Goal: Ask a question: Seek information or help from site administrators or community

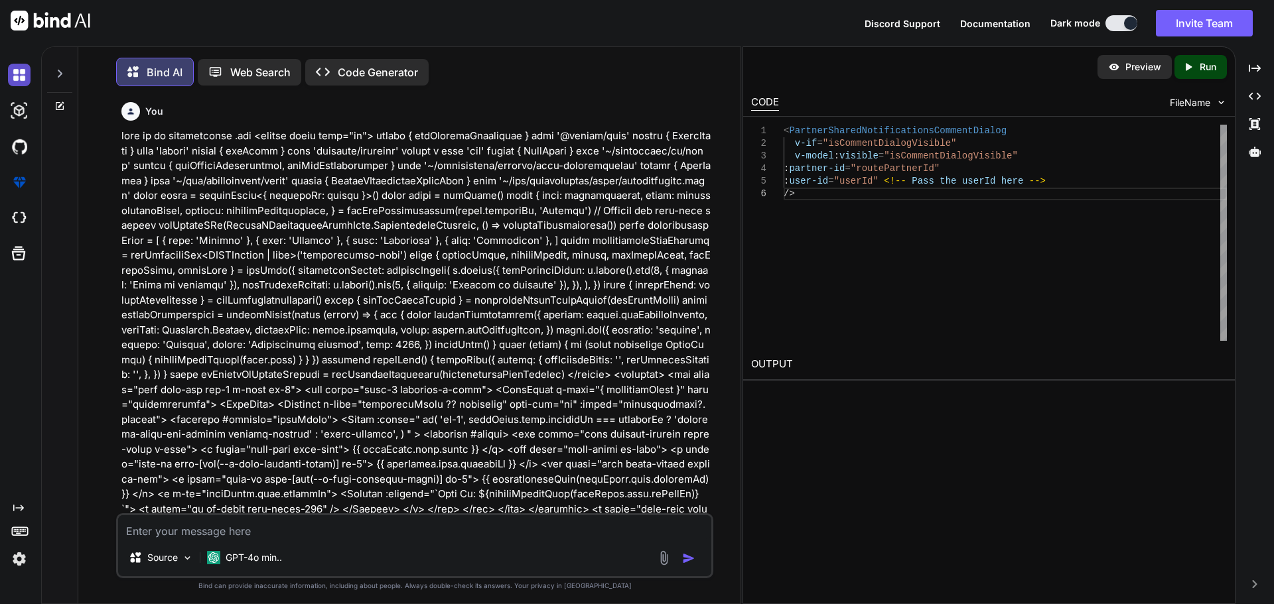
scroll to position [10280, 0]
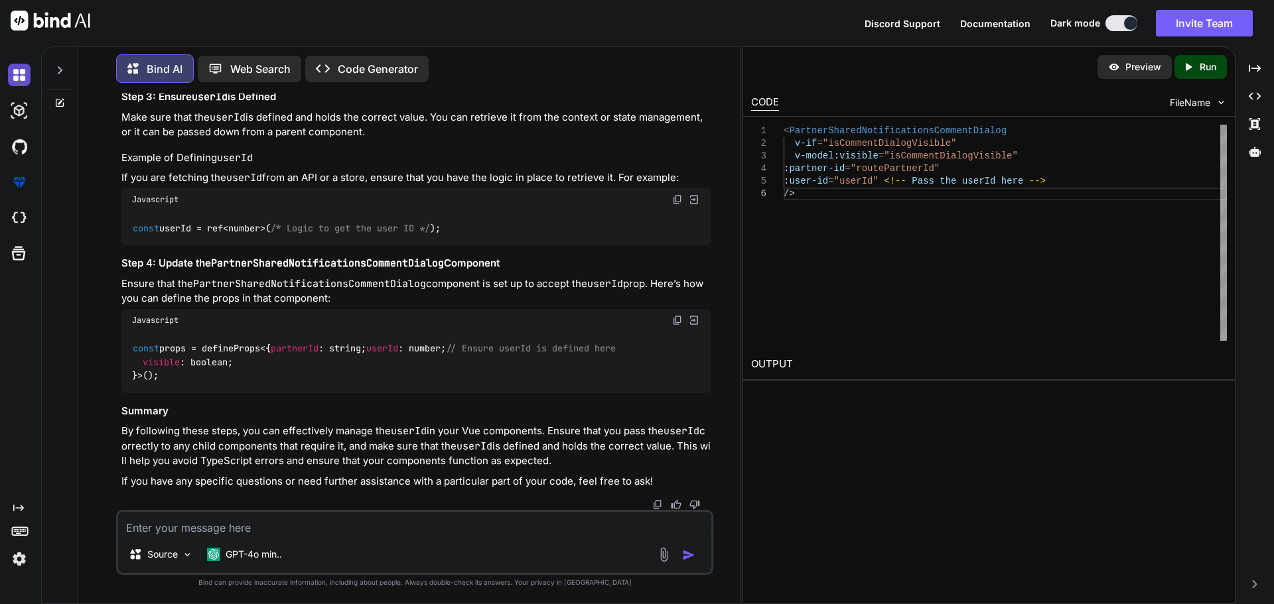
click at [21, 74] on img at bounding box center [19, 75] width 23 height 23
type textarea "x"
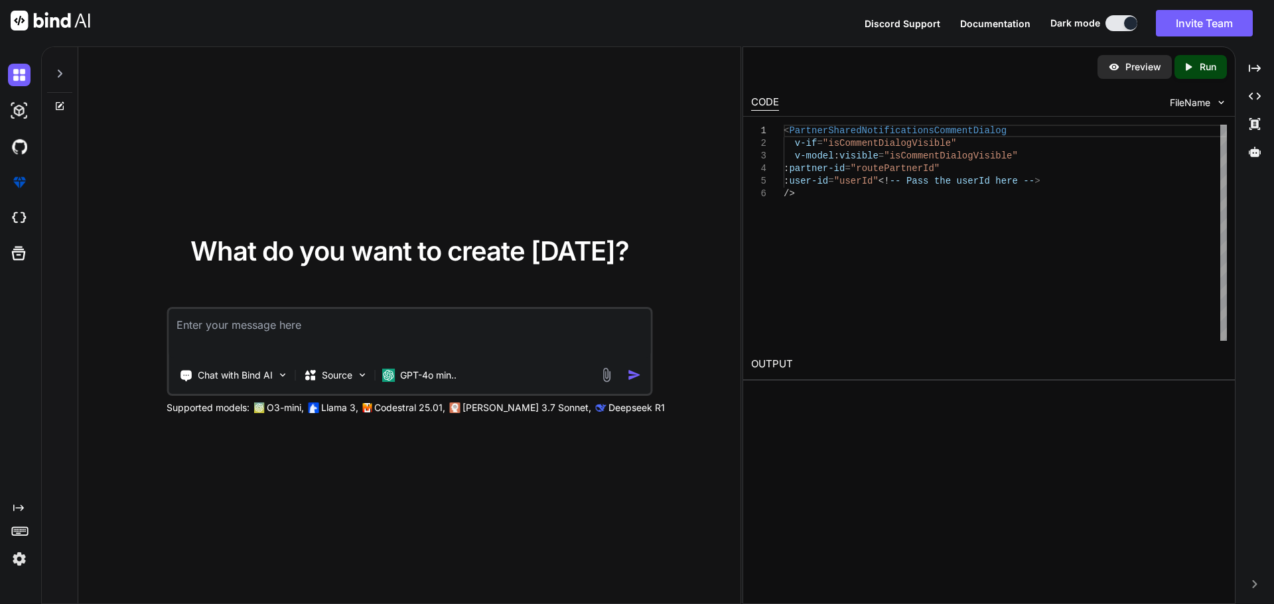
click at [237, 334] on textarea at bounding box center [409, 333] width 482 height 49
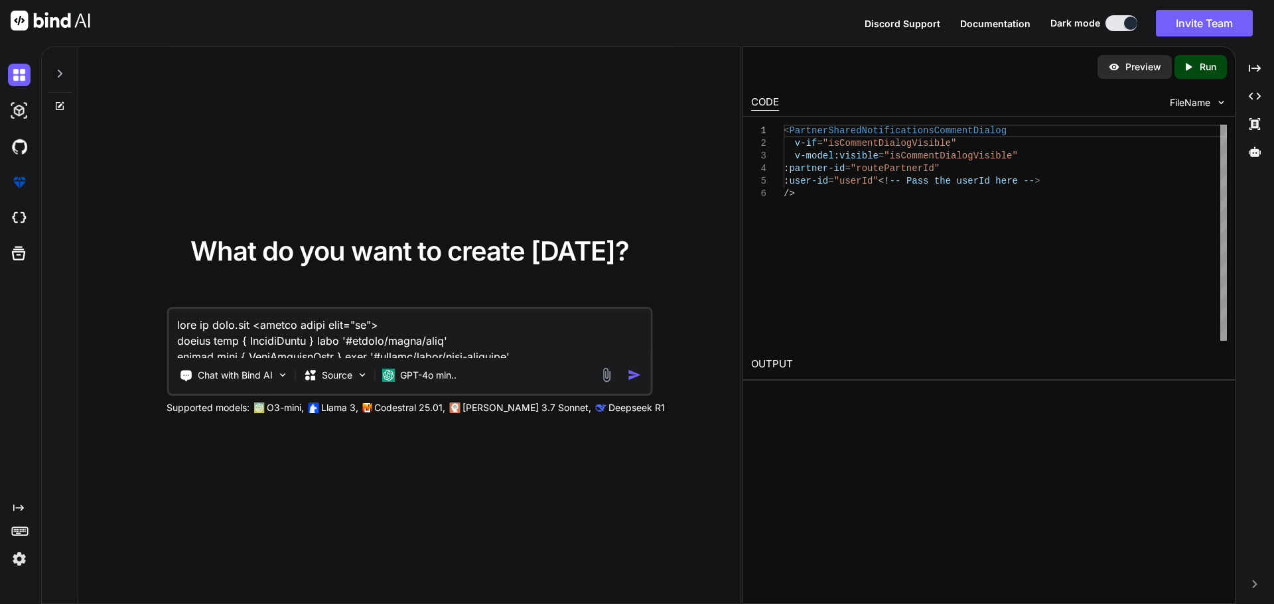
scroll to position [4475, 0]
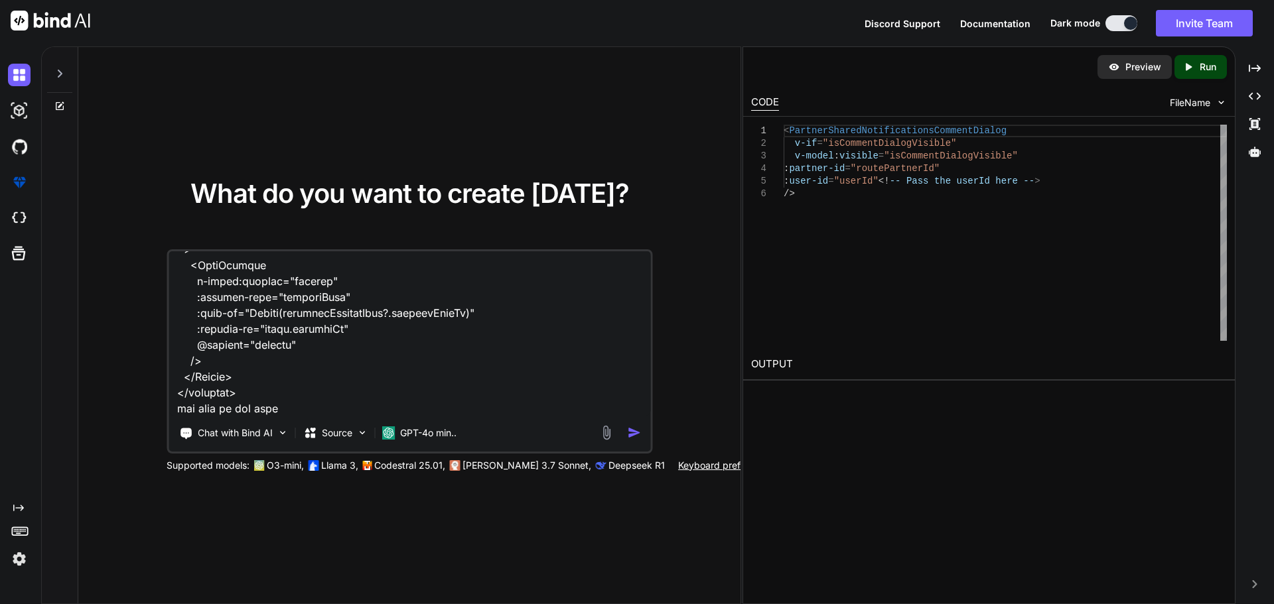
click at [283, 408] on textarea at bounding box center [409, 333] width 482 height 164
paste textarea "composables/queries/nova-partners.ts"
click at [473, 405] on textarea at bounding box center [409, 333] width 482 height 164
paste textarea "import type { NovaPartnersAllPermissions, NovaPartnersBusinessCreate, NovaPartn…"
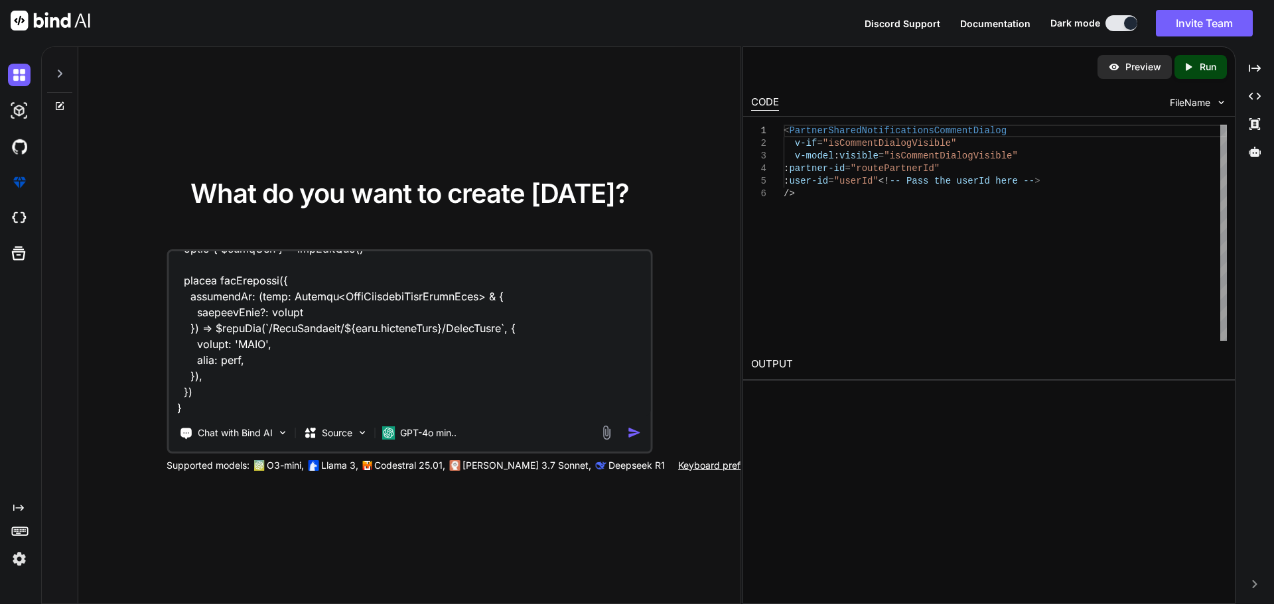
click at [265, 404] on textarea at bounding box center [409, 333] width 482 height 164
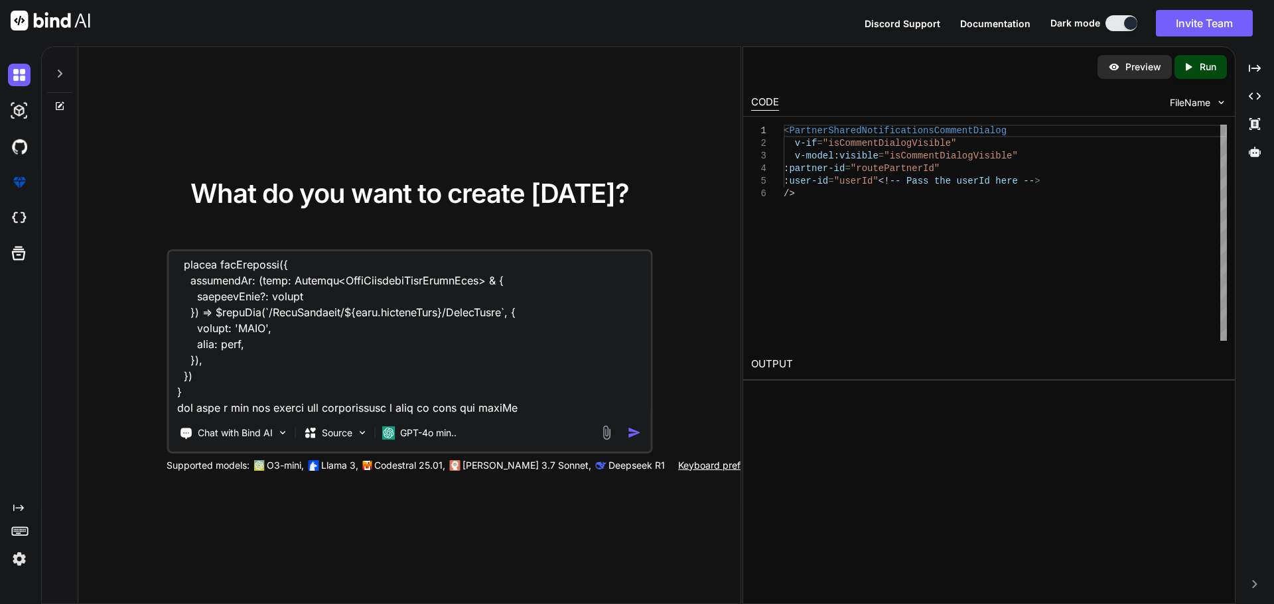
click at [386, 407] on textarea at bounding box center [409, 333] width 482 height 164
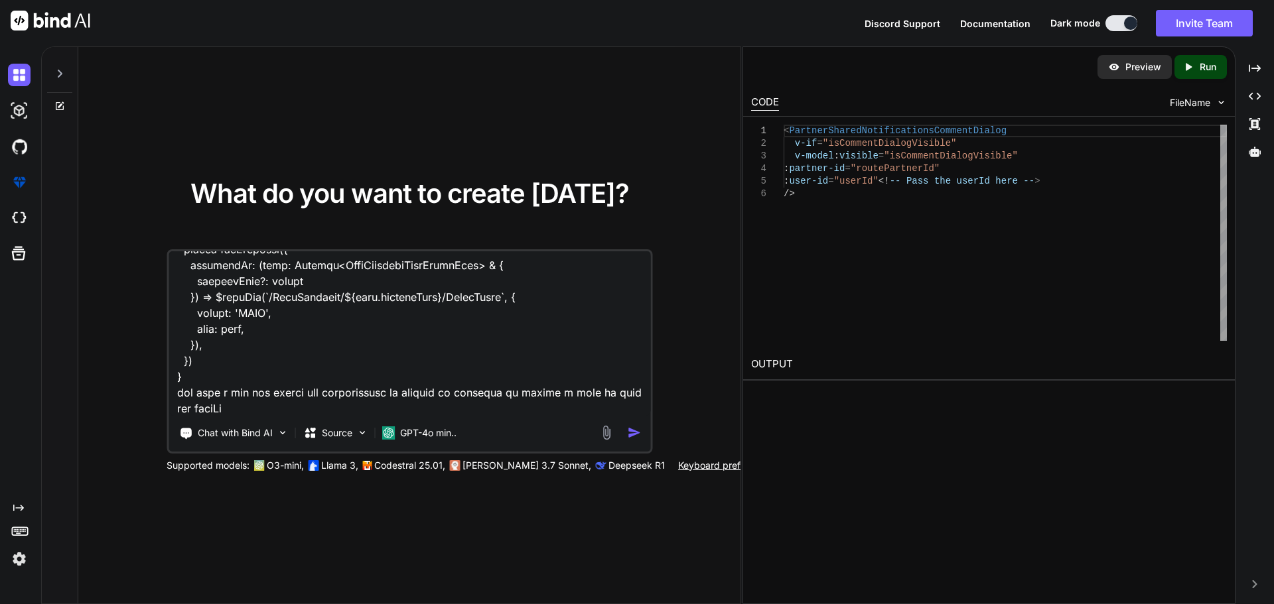
paste textarea "Request body"
click at [474, 411] on textarea at bounding box center [409, 333] width 482 height 164
click at [555, 407] on textarea at bounding box center [409, 333] width 482 height 164
paste textarea "Request body"
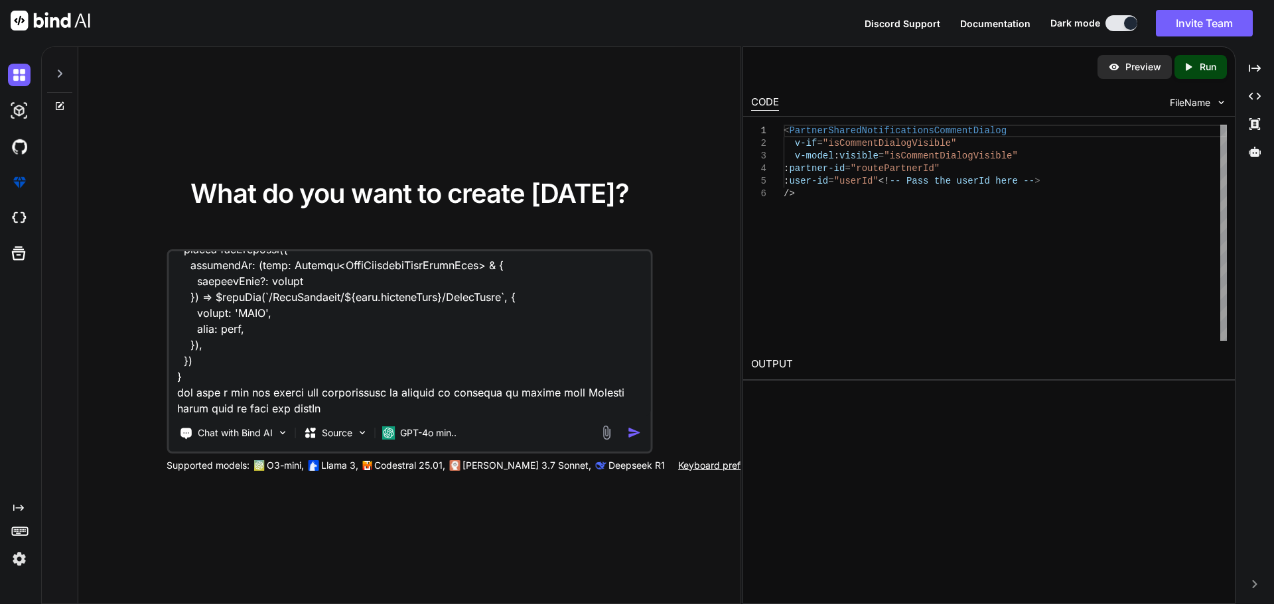
scroll to position [10350, 0]
paste textarea "{ "title": "string", "content": "string", "accountGuid": "3fa85f64-5717-4562-b3…"
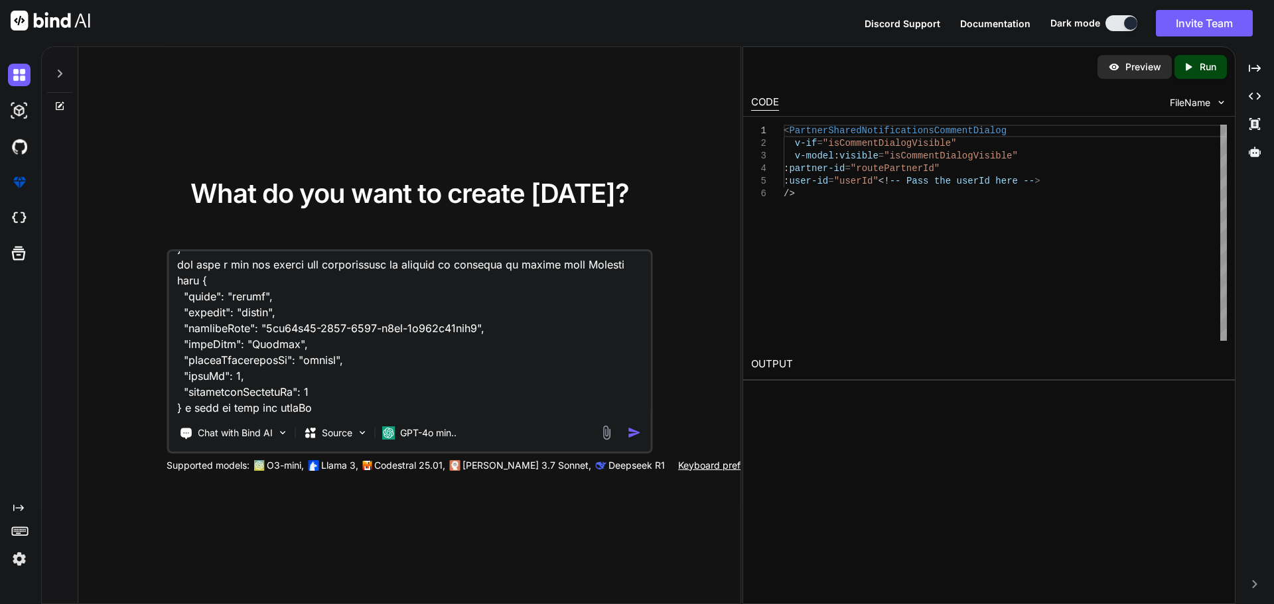
scroll to position [10478, 0]
drag, startPoint x: 183, startPoint y: 407, endPoint x: 352, endPoint y: 417, distance: 169.4
click at [352, 417] on div "Chat with Bind AI Source GPT-4o min.." at bounding box center [409, 351] width 486 height 204
click at [241, 406] on textarea at bounding box center [409, 333] width 482 height 164
click at [251, 409] on textarea at bounding box center [409, 333] width 482 height 164
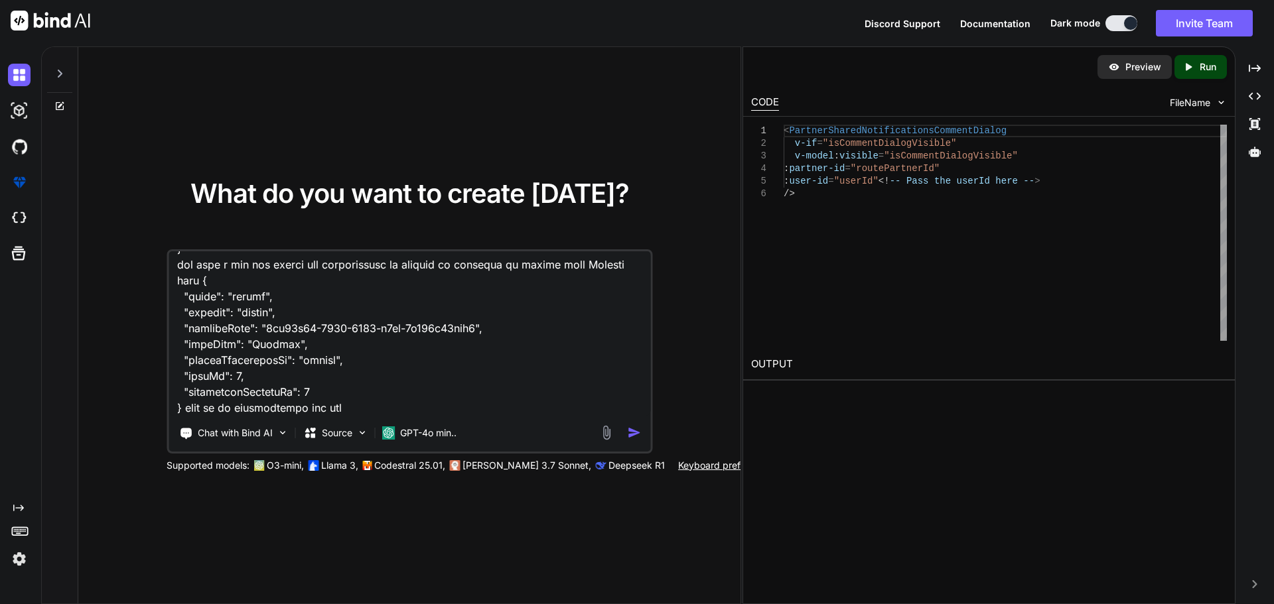
click at [251, 409] on textarea at bounding box center [409, 333] width 482 height 164
paste textarea "<script setup lang="ts"> import type { ColumnProps } from '#shared/types/base' …"
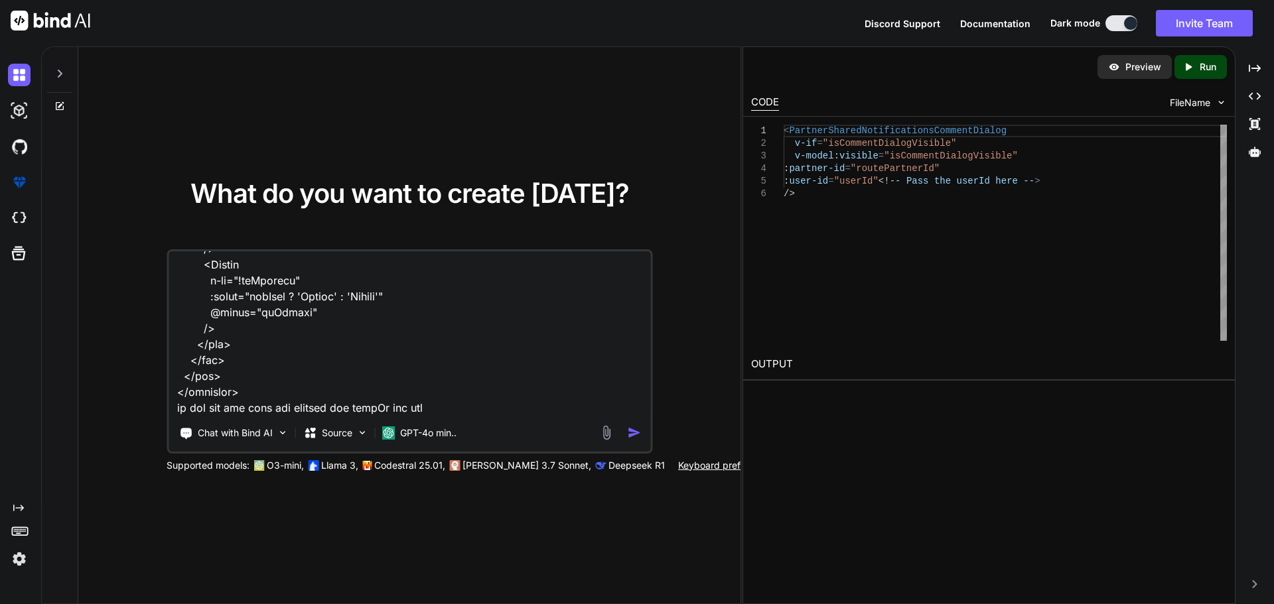
scroll to position [18135, 0]
drag, startPoint x: 399, startPoint y: 411, endPoint x: 563, endPoint y: 417, distance: 164.6
click at [563, 417] on div "Chat with Bind AI Source GPT-4o min.." at bounding box center [409, 351] width 486 height 204
type textarea "this is user.vue <script setup lang="ts"> import type { ColumnProps } from '#sh…"
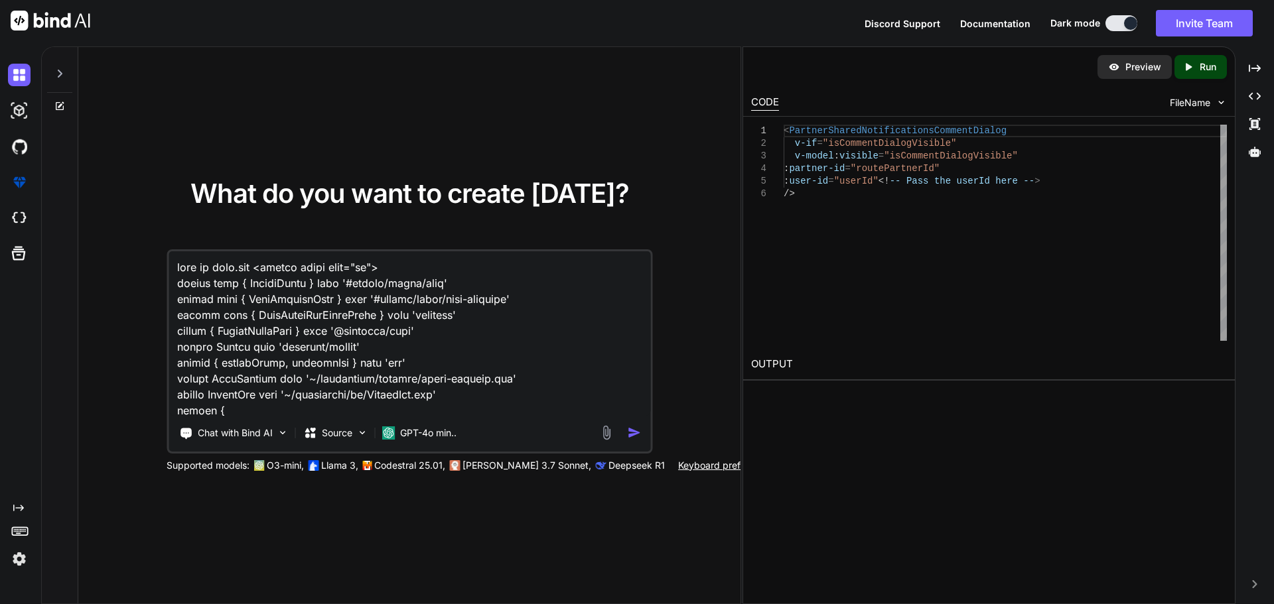
drag, startPoint x: 0, startPoint y: 0, endPoint x: 635, endPoint y: 428, distance: 766.4
click at [635, 428] on img "button" at bounding box center [634, 433] width 14 height 14
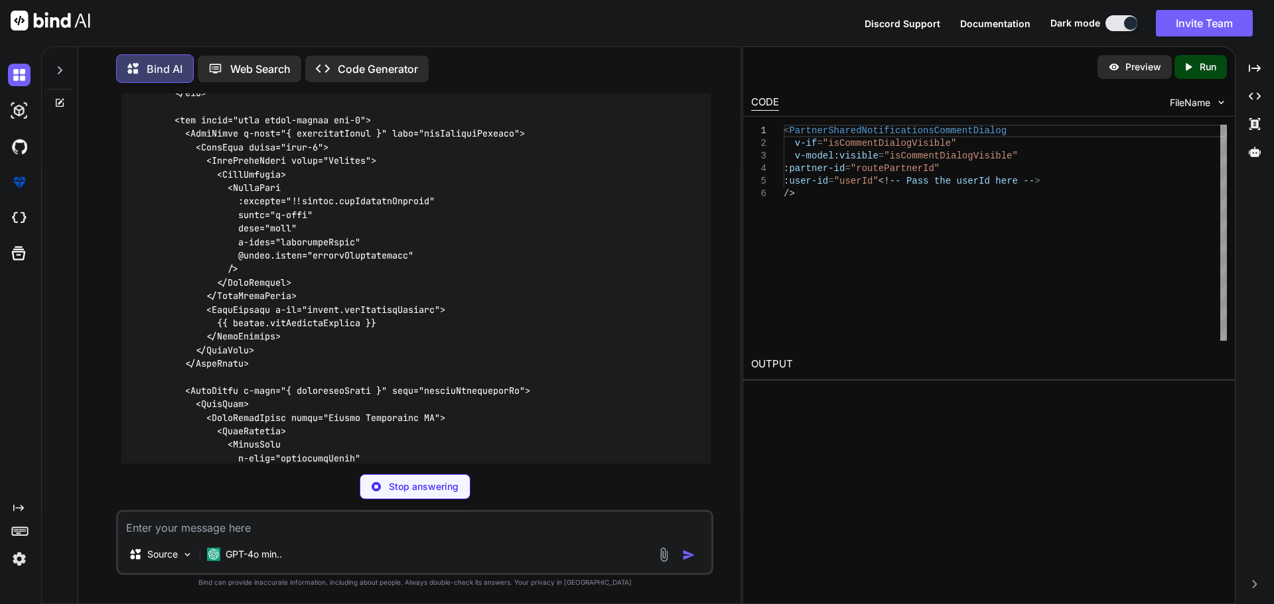
scroll to position [5895, 0]
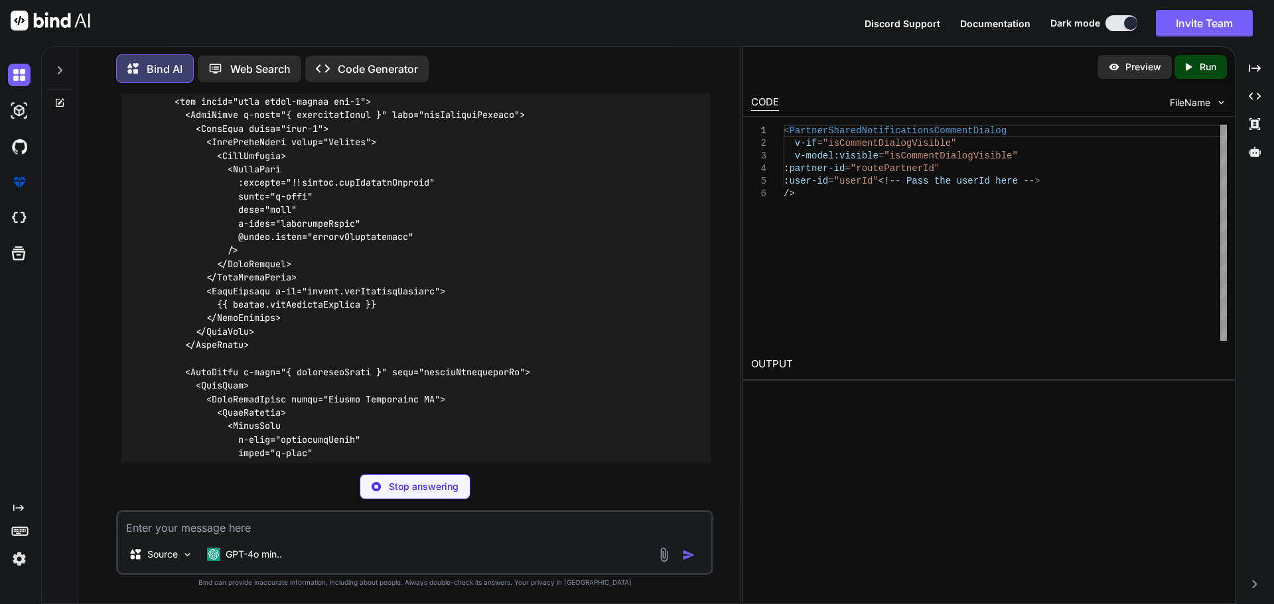
type textarea "x"
type textarea "</RequireNovaPermission> </div> </template>"
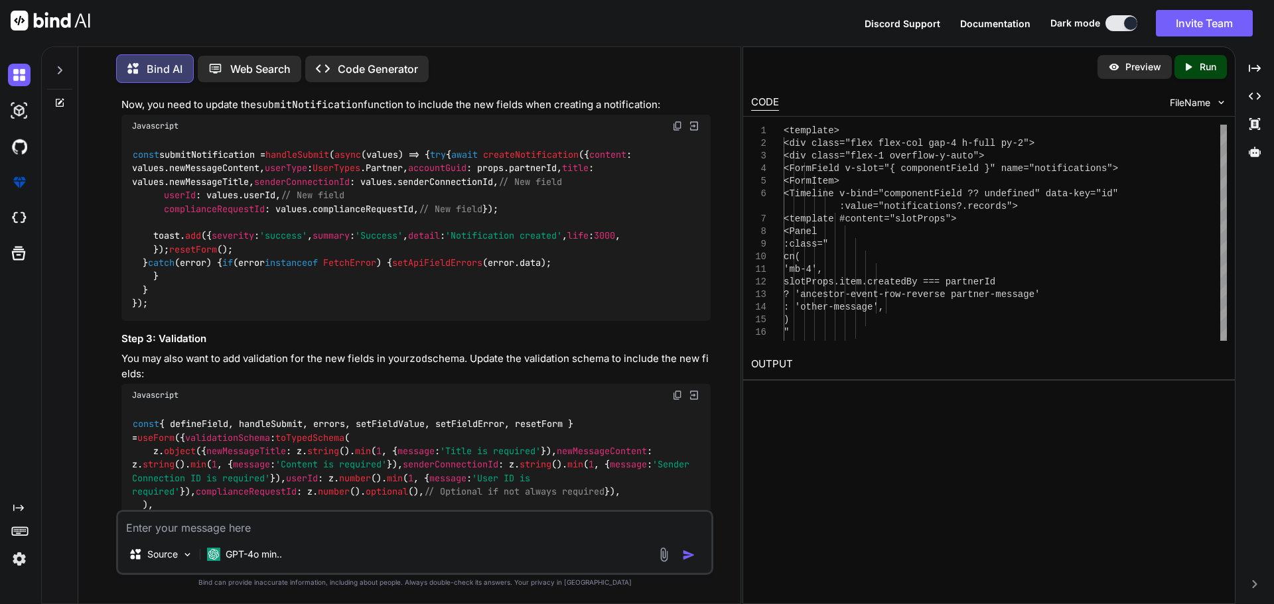
scroll to position [6957, 0]
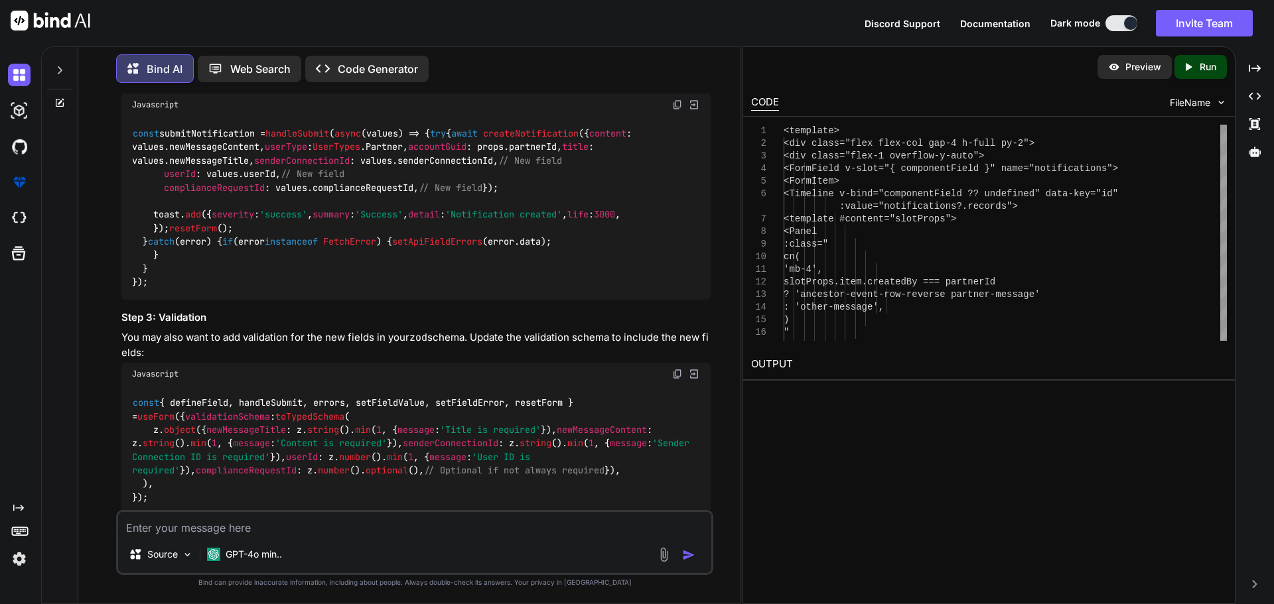
click at [344, 527] on textarea at bounding box center [414, 524] width 593 height 24
click at [299, 515] on textarea at bounding box center [414, 524] width 593 height 24
type textarea "x"
type textarea "t"
type textarea "x"
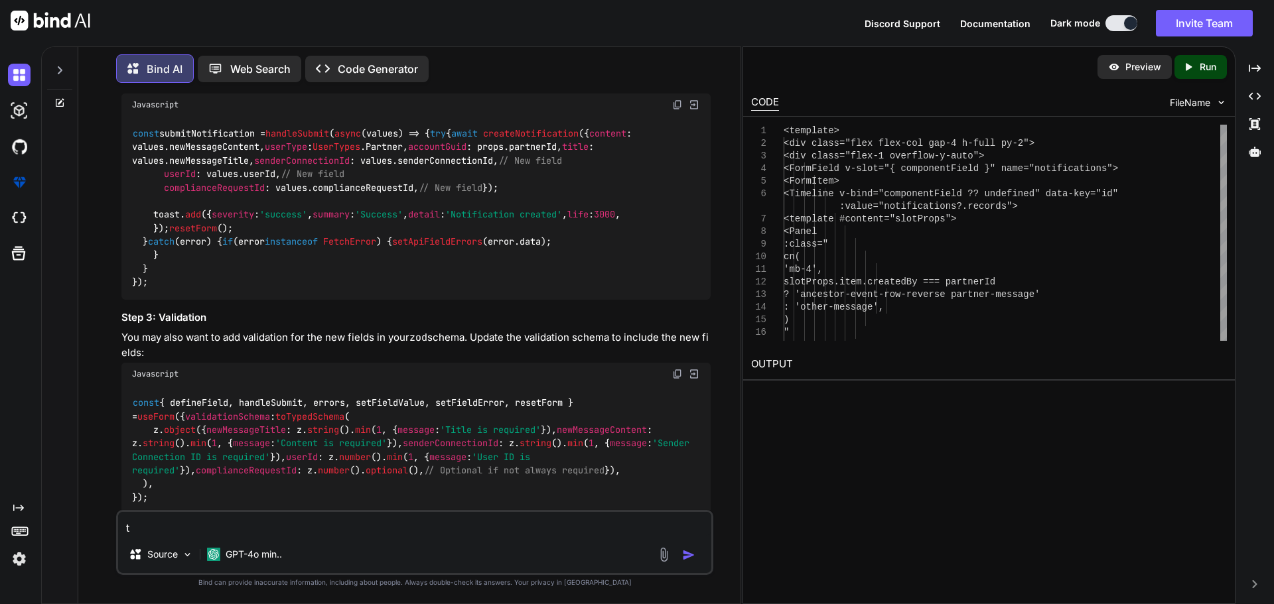
type textarea "th"
type textarea "x"
type textarea "the"
type textarea "x"
type textarea "th"
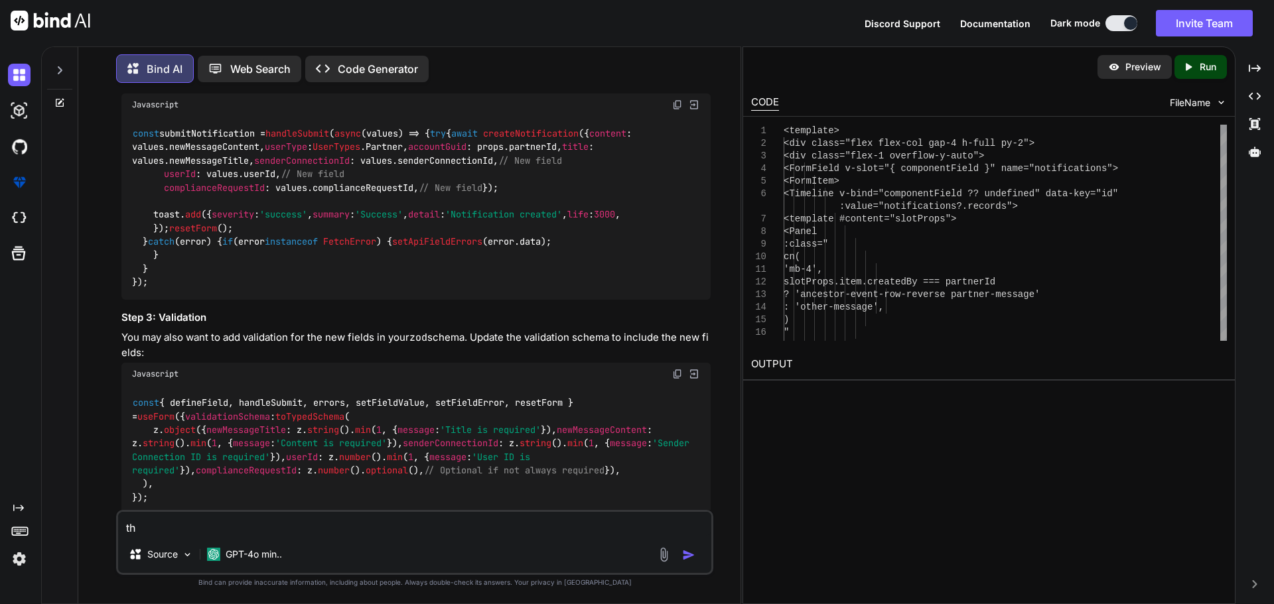
type textarea "x"
type textarea "thi"
type textarea "x"
type textarea "this"
type textarea "x"
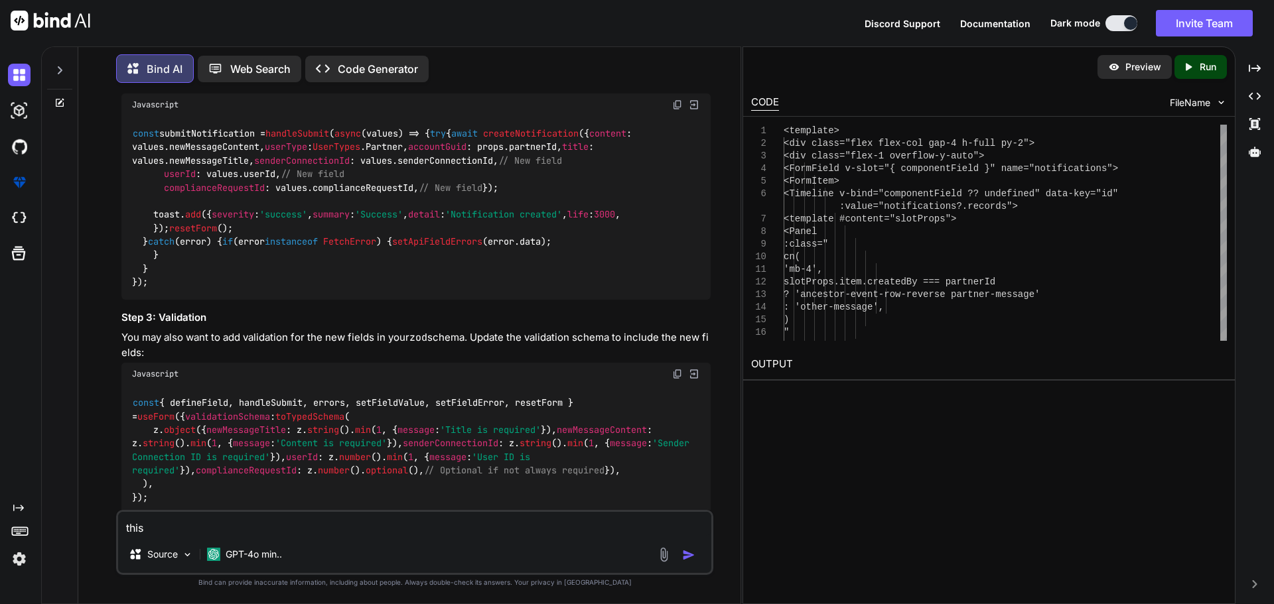
type textarea "this"
type textarea "x"
type textarea "this f"
type textarea "x"
type textarea "this fi"
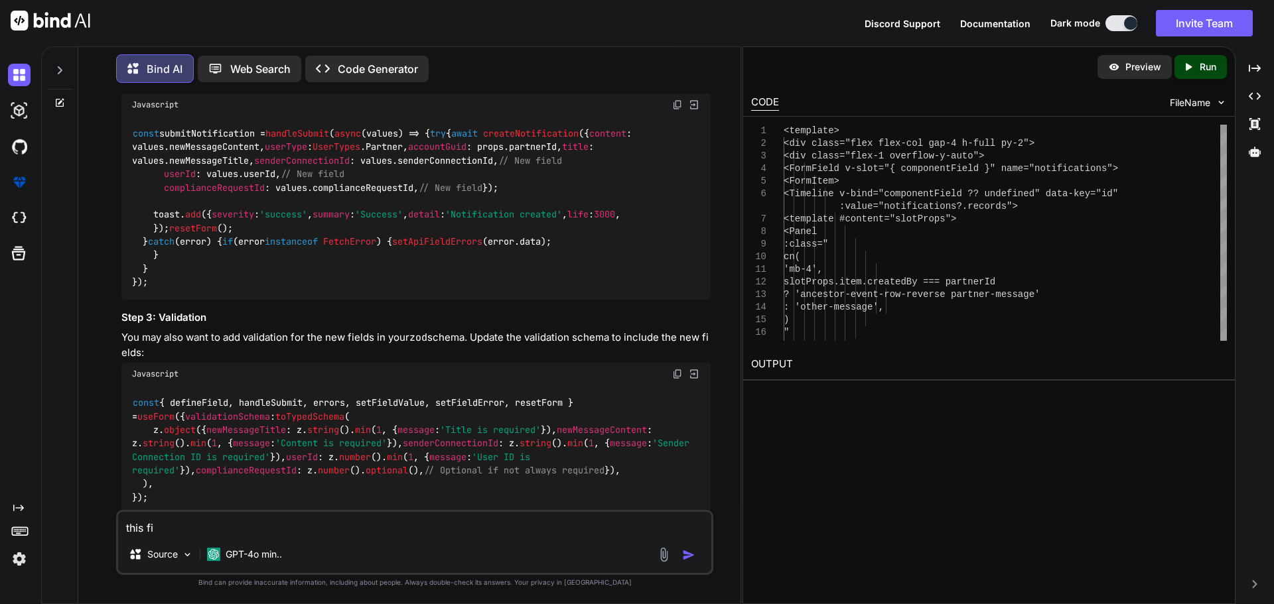
type textarea "x"
type textarea "this fie"
type textarea "x"
type textarea "this fiel"
type textarea "x"
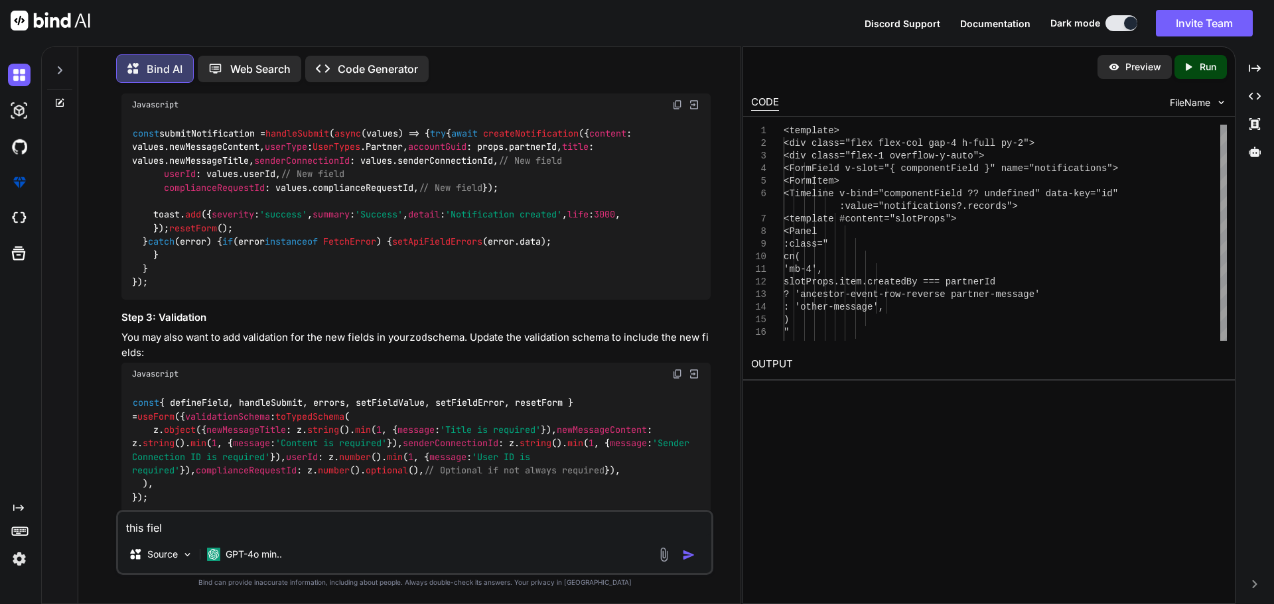
type textarea "this field"
type textarea "x"
type textarea "this field"
type textarea "x"
type textarea "this field w"
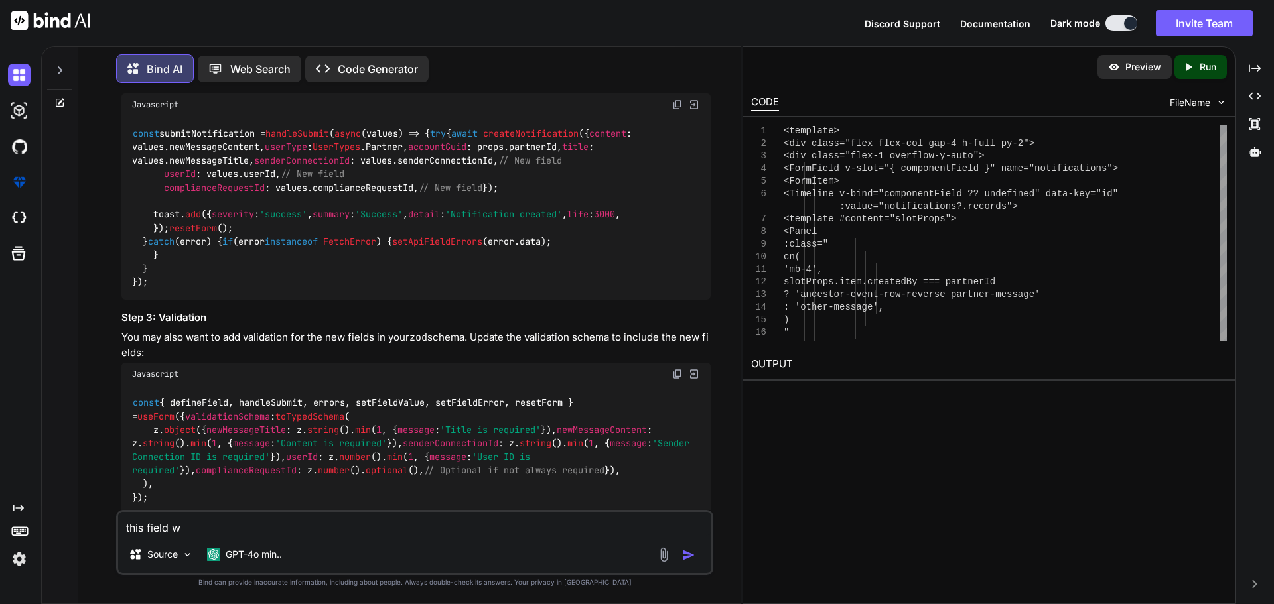
type textarea "x"
type textarea "this field we"
type textarea "x"
type textarea "this field we"
type textarea "x"
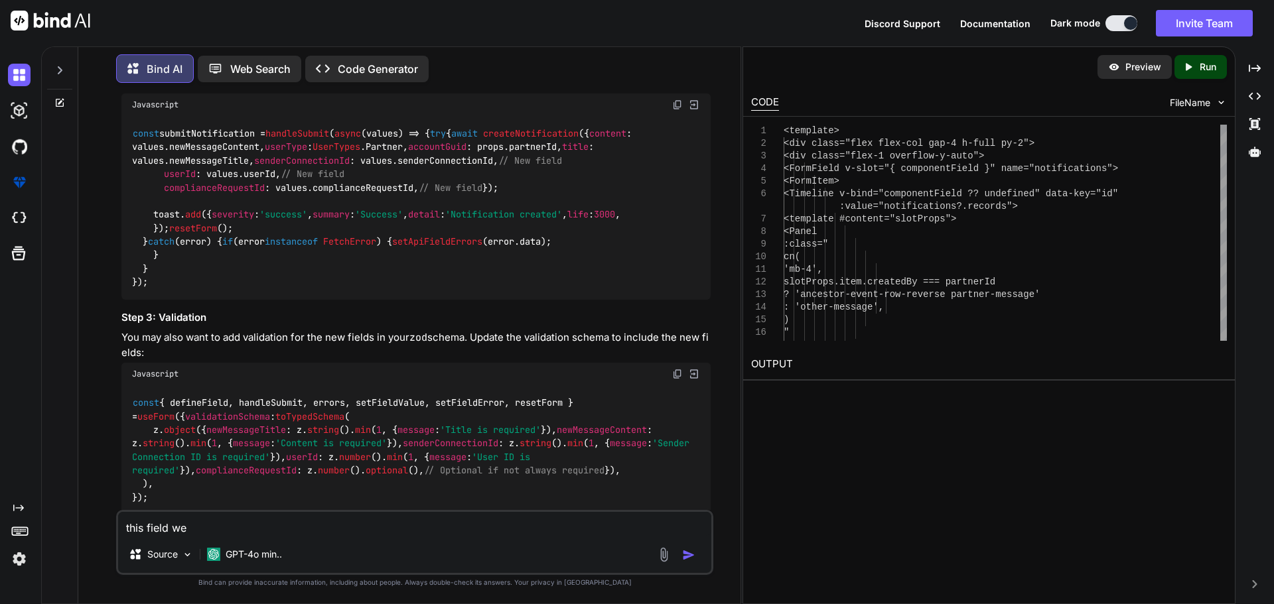
type textarea "this field we d"
type textarea "x"
type textarea "this field we do"
type textarea "x"
type textarea "this field we don"
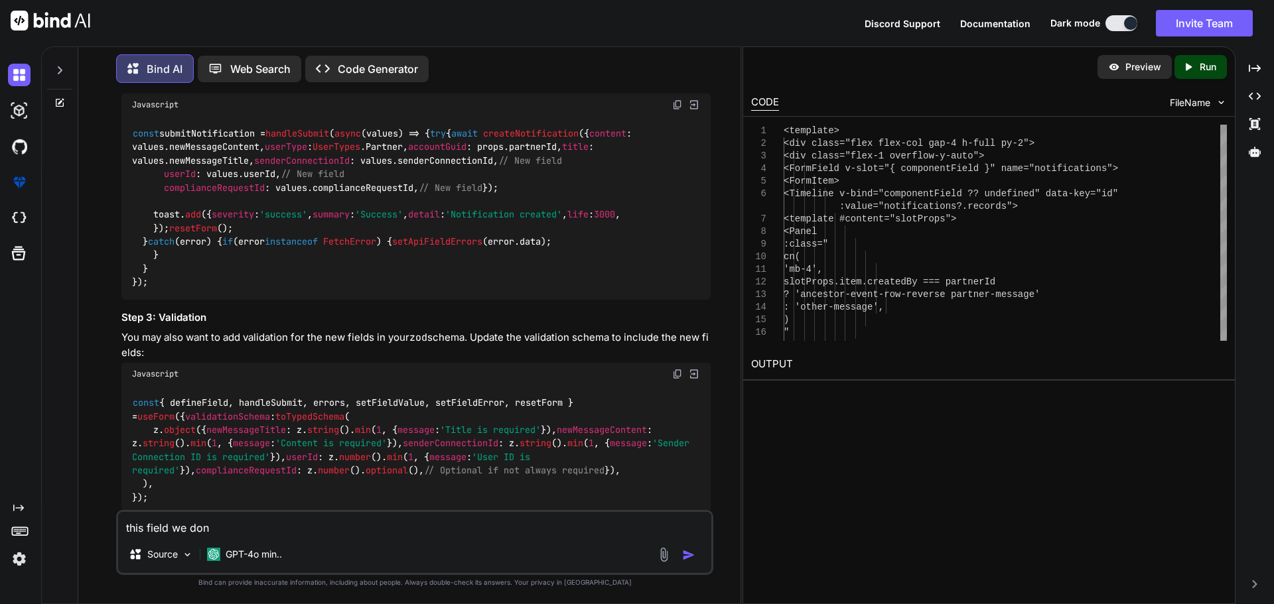
type textarea "x"
type textarea "this field we dont"
type textarea "x"
type textarea "this field we dont"
type textarea "x"
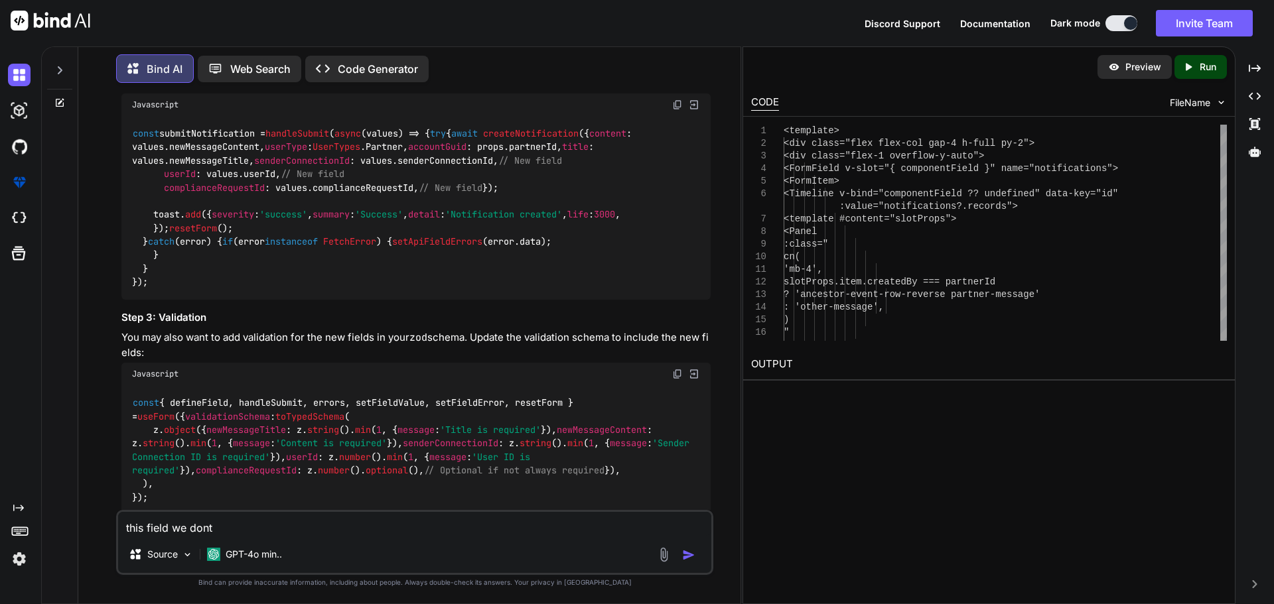
type textarea "this field we dont n"
type textarea "x"
type textarea "this field we dont ne"
type textarea "x"
type textarea "this field we dont nee"
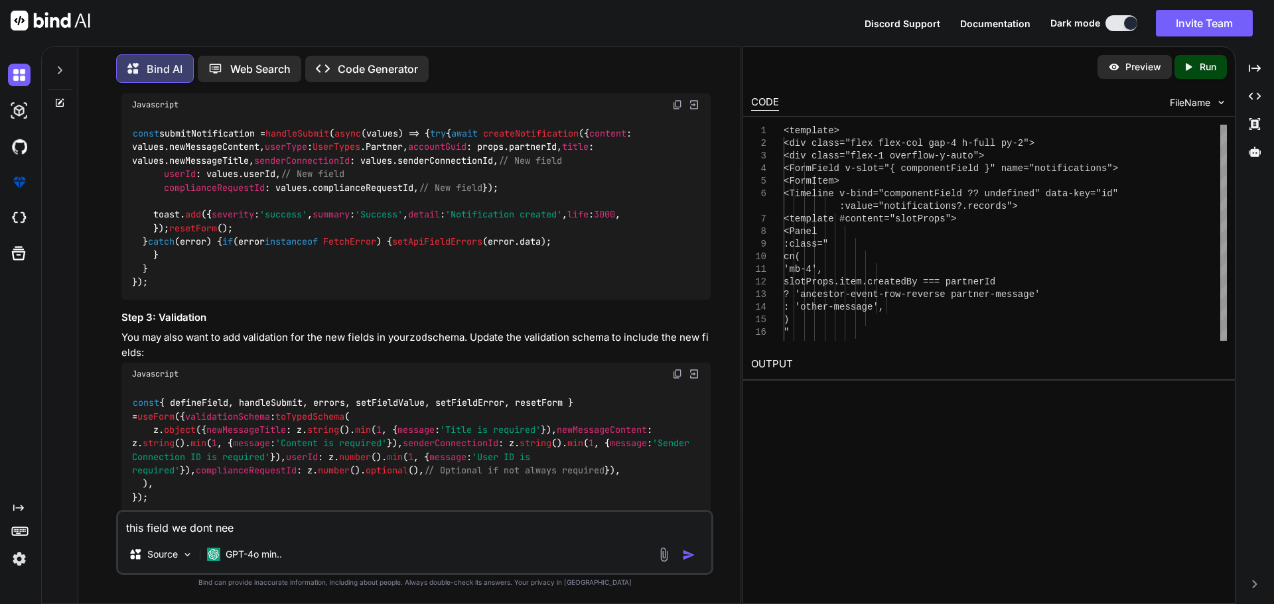
type textarea "x"
type textarea "this field we dont need"
type textarea "x"
type textarea "this field we dont need"
type textarea "x"
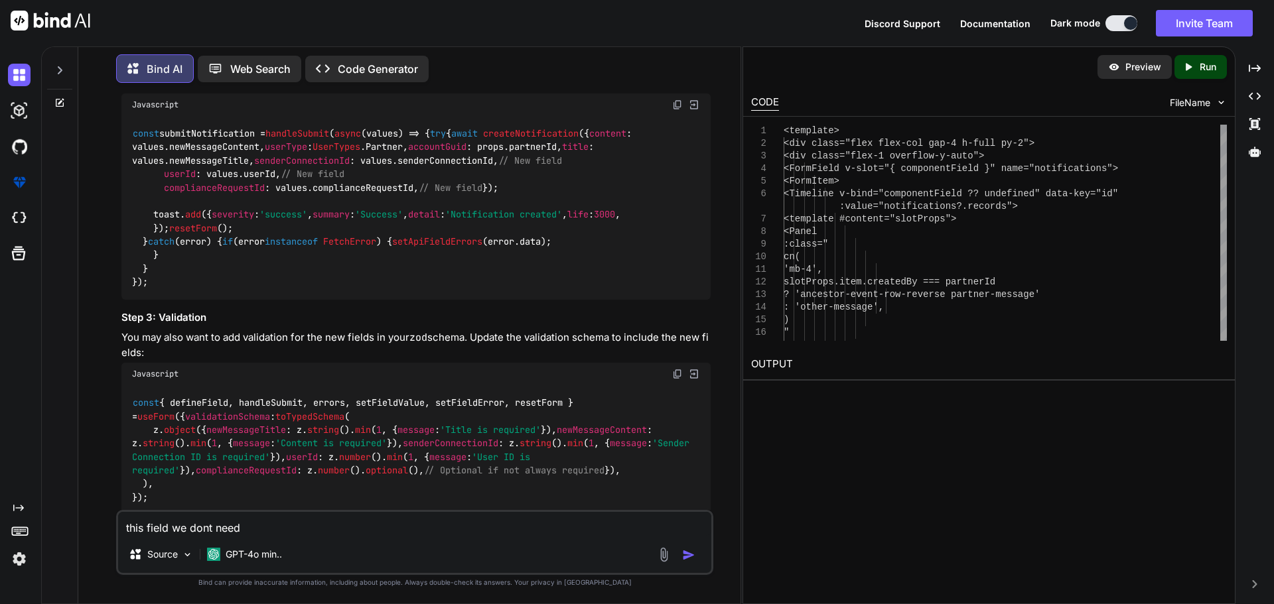
type textarea "this field we dont need t"
type textarea "x"
type textarea "this field we dont need to"
type textarea "x"
type textarea "this field we dont need to"
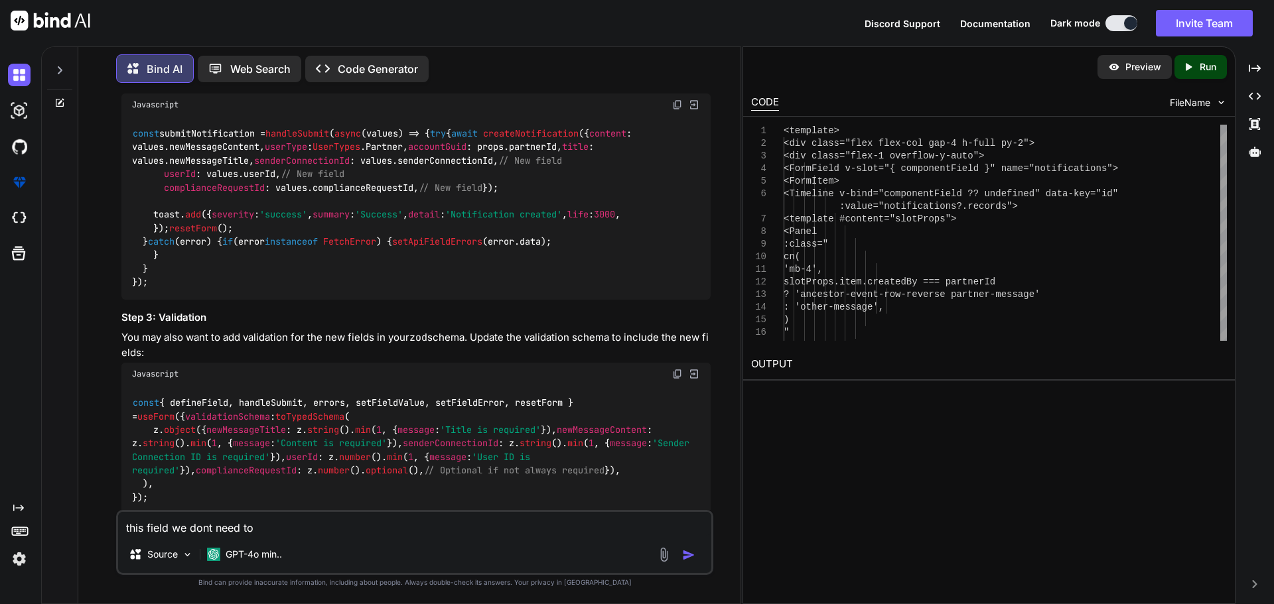
type textarea "x"
type textarea "this field we dont need to t"
type textarea "x"
type textarea "this field we dont need to ty"
type textarea "x"
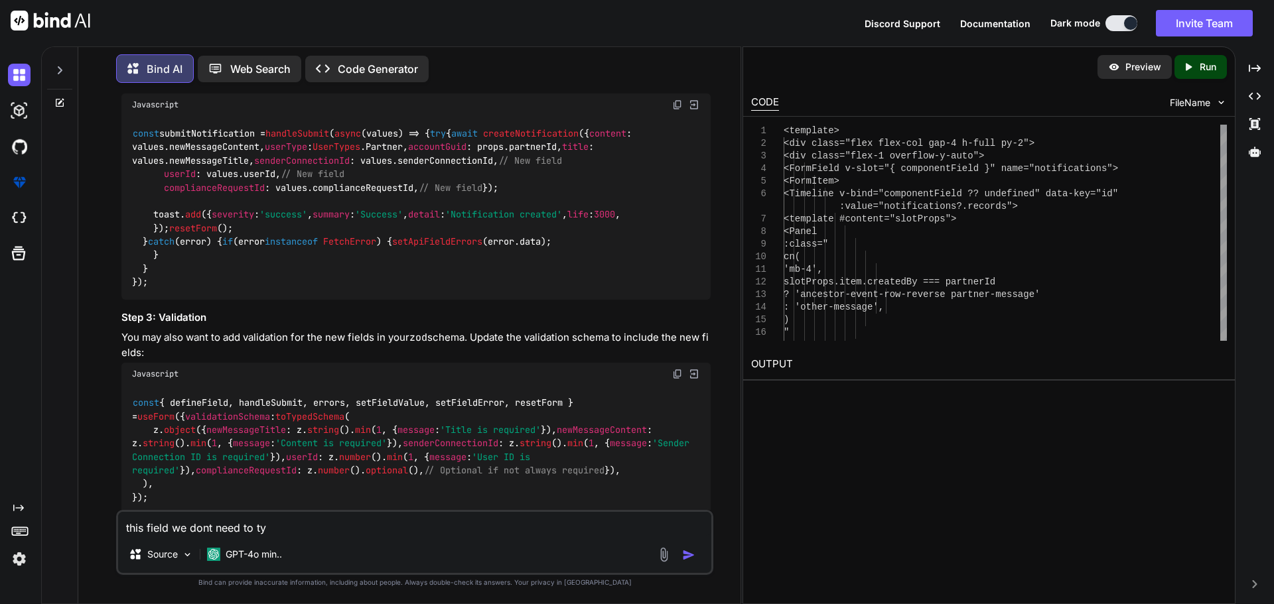
type textarea "this field we dont need to typ"
type textarea "x"
type textarea "this field we dont need to type"
type textarea "x"
type textarea "this field we dont need to type"
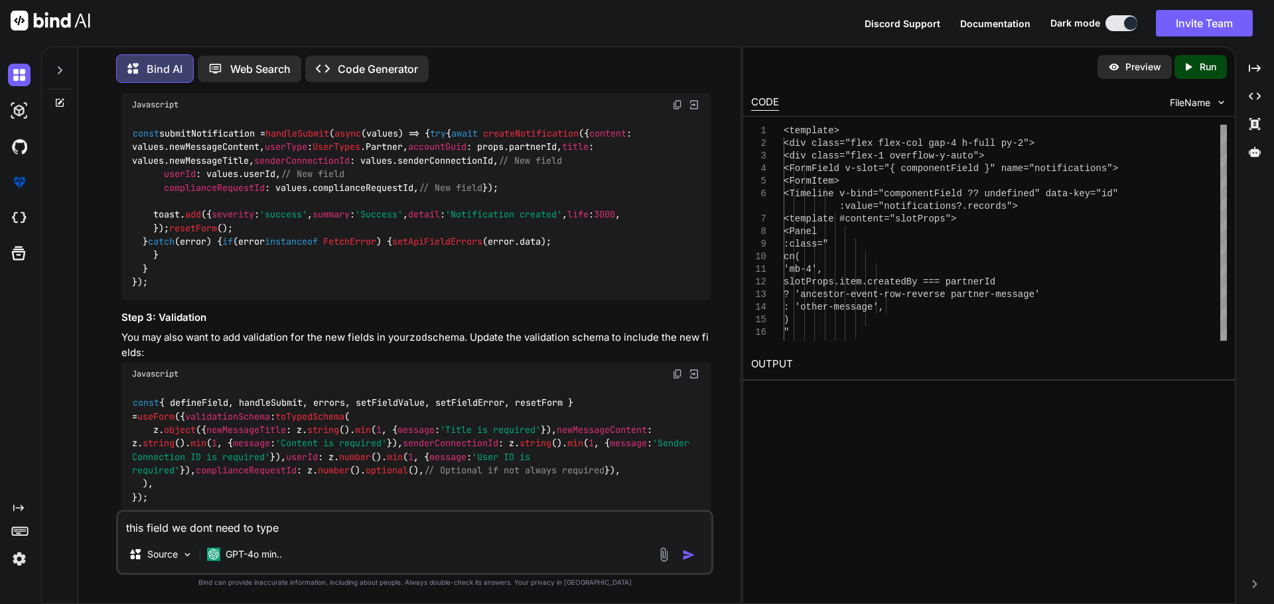
type textarea "x"
type textarea "this field we dont need to type i"
type textarea "x"
type textarea "this field we dont need to type it"
type textarea "x"
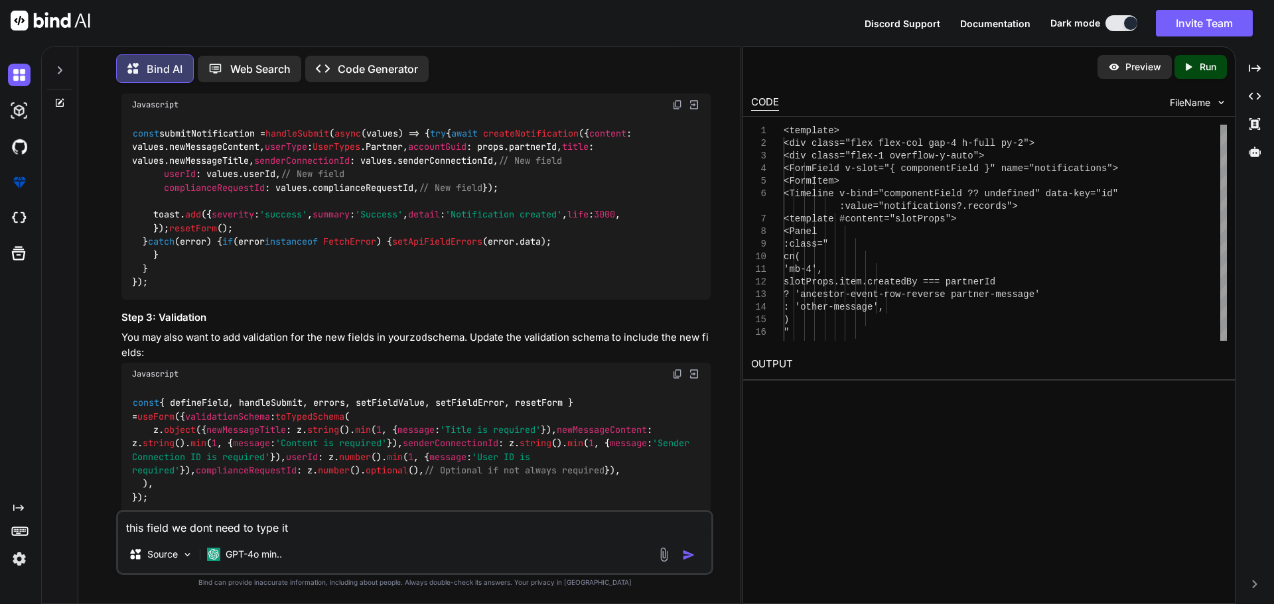
type textarea "this field we dont need to type it"
type textarea "x"
type textarea "this field we dont need to type it m"
type textarea "x"
type textarea "this field we dont need to type it ma"
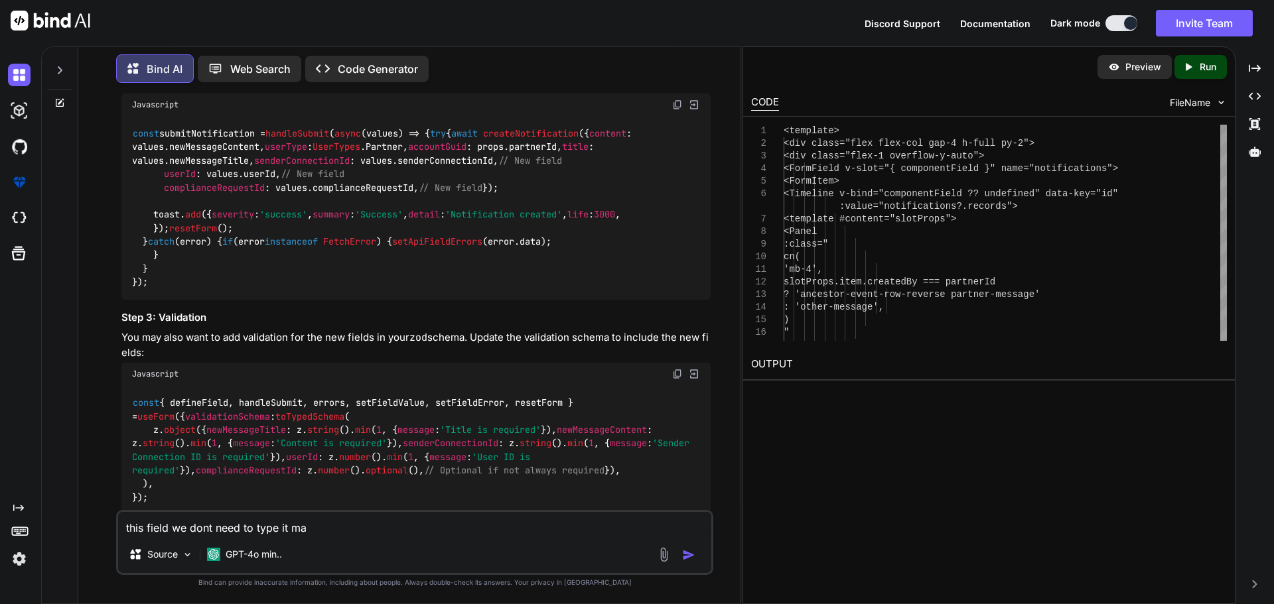
type textarea "x"
type textarea "this field we dont need to type it man"
type textarea "x"
type textarea "this field we dont need to type it manu"
type textarea "x"
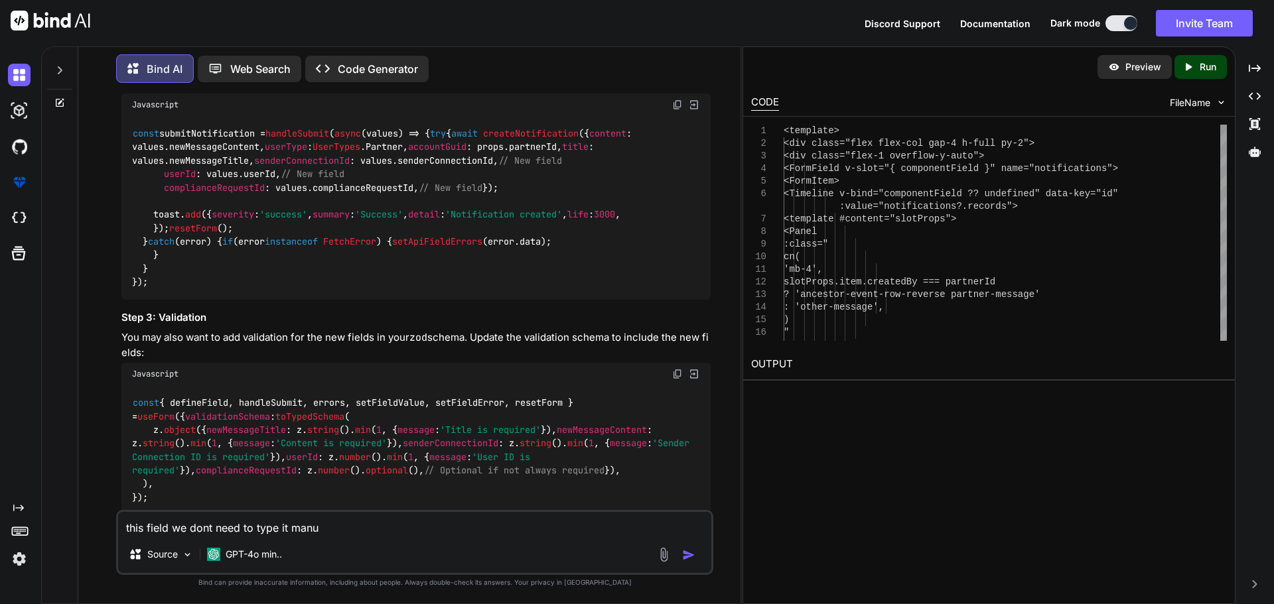
type textarea "this field we dont need to type it manua"
type textarea "x"
type textarea "this field we dont need to type it manual"
type textarea "x"
type textarea "this field we dont need to type it manualy"
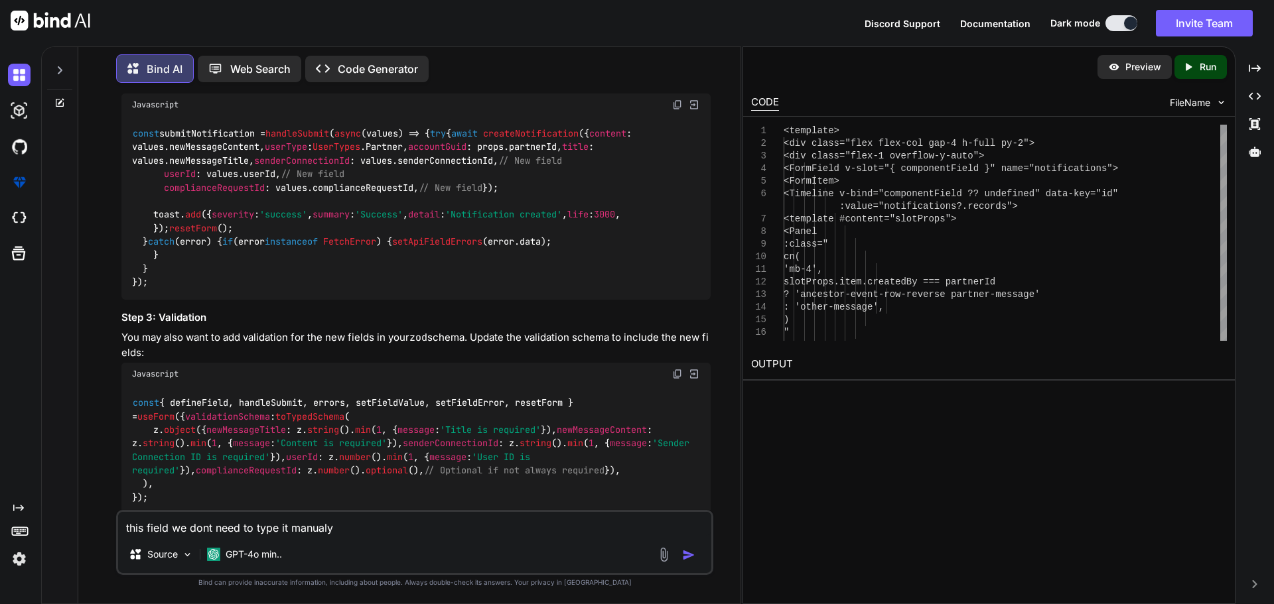
type textarea "x"
type textarea "this field we dont need to type it manualy"
type textarea "x"
type textarea "this field we dont need to type it manualy b"
type textarea "x"
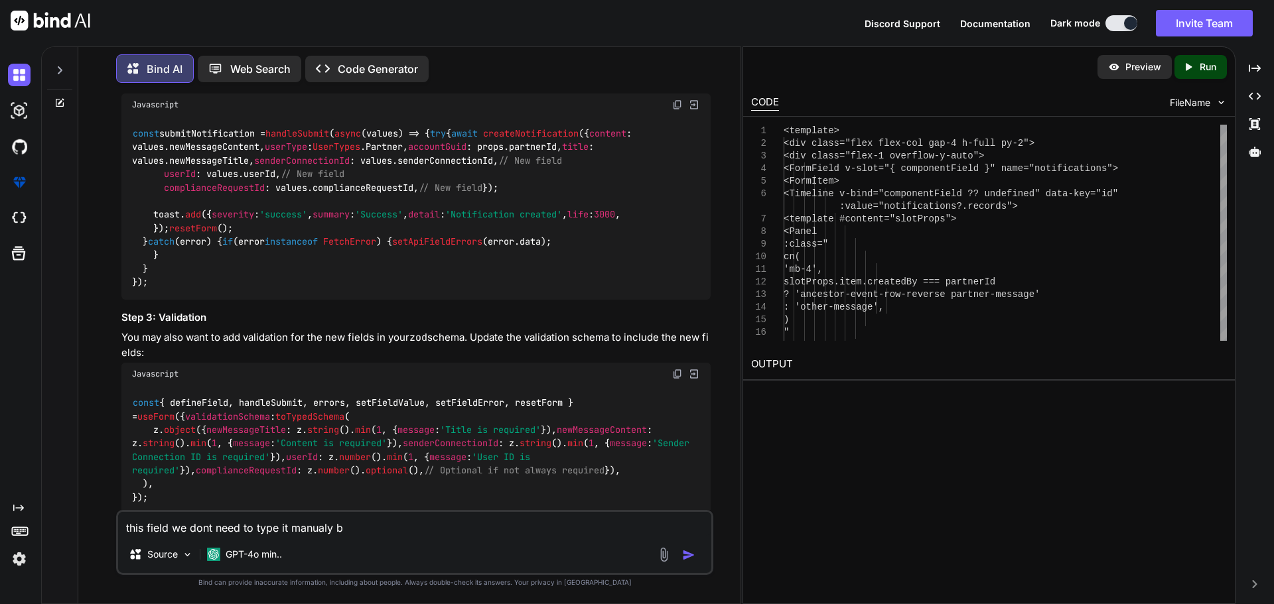
type textarea "this field we dont need to type it manualy bu"
type textarea "x"
type textarea "this field we dont need to type it manualy but"
type textarea "x"
type textarea "this field we dont need to type it manualy but"
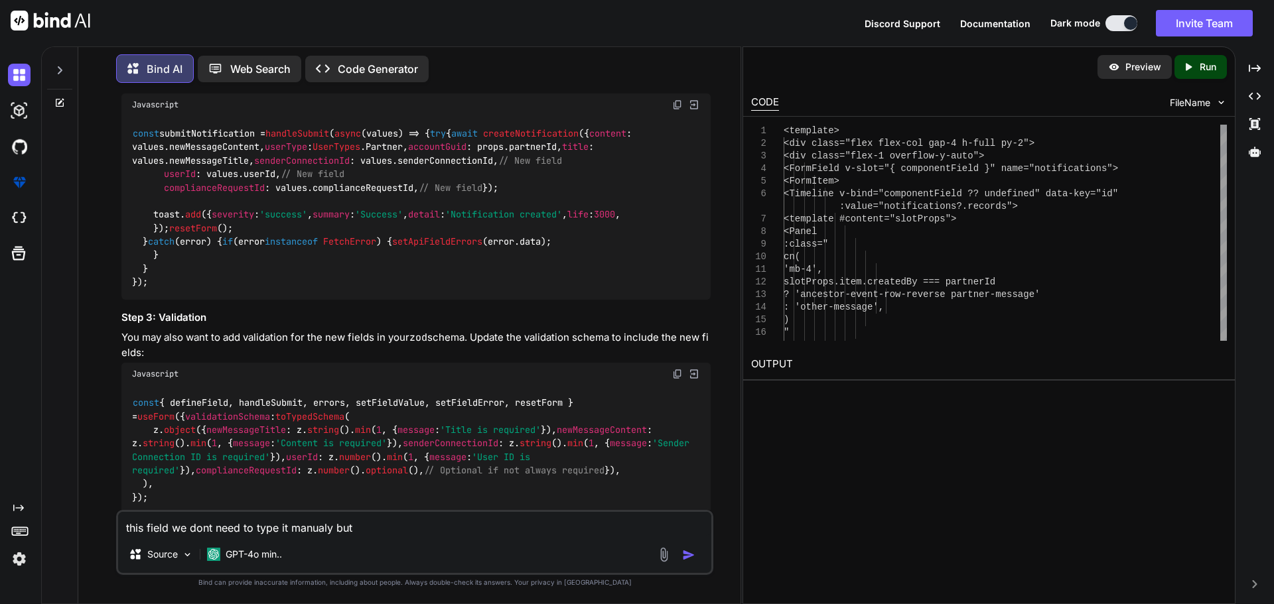
type textarea "x"
type textarea "this field we dont need to type it manualy but w"
type textarea "x"
type textarea "this field we dont need to type it manualy but we"
type textarea "x"
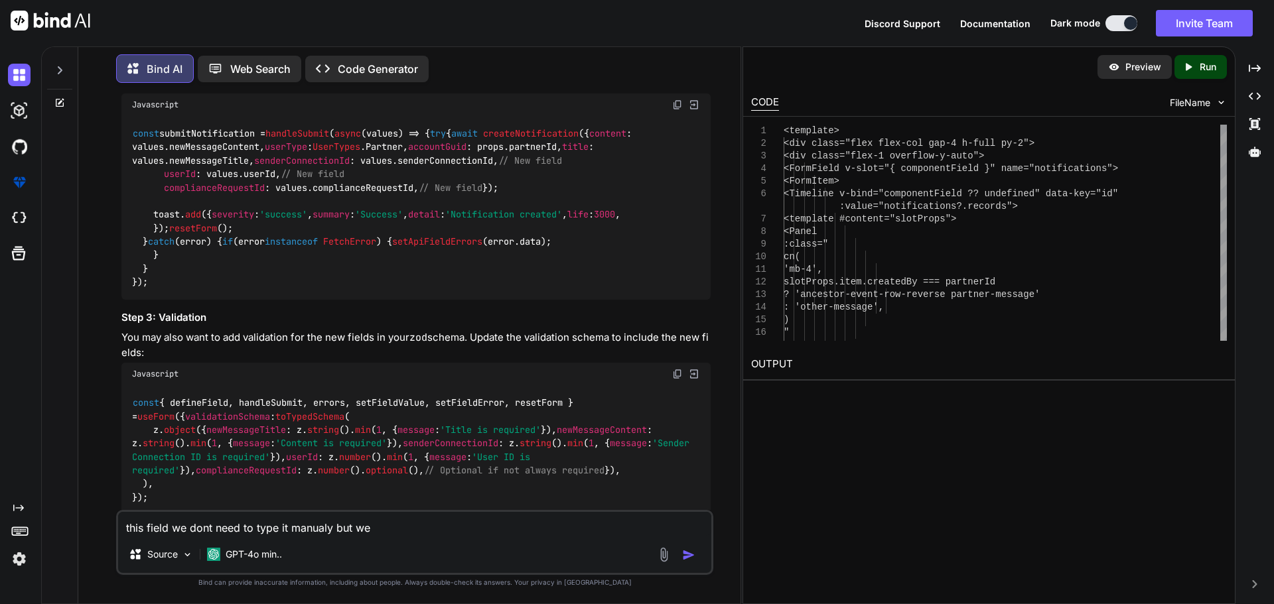
type textarea "this field we dont need to type it manualy but we"
type textarea "x"
type textarea "this field we dont need to type it manualy but we n"
type textarea "x"
type textarea "this field we dont need to type it manualy but we ne"
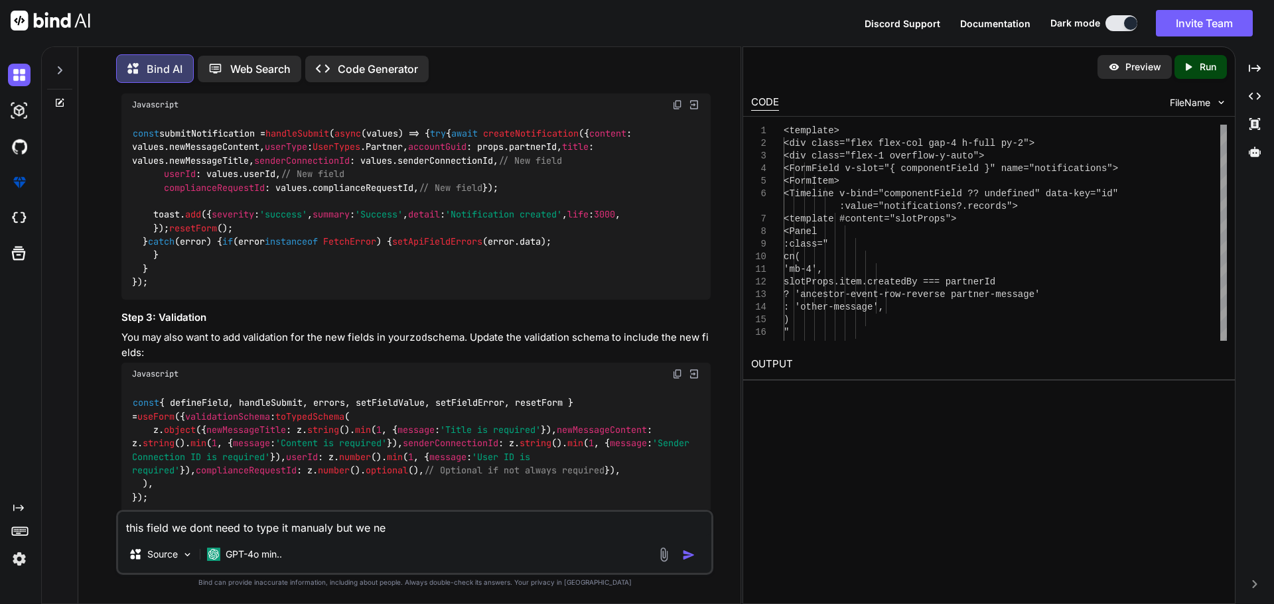
type textarea "x"
type textarea "this field we dont need to type it manualy but we nee"
type textarea "x"
type textarea "this field we dont need to type it manualy but we need"
type textarea "x"
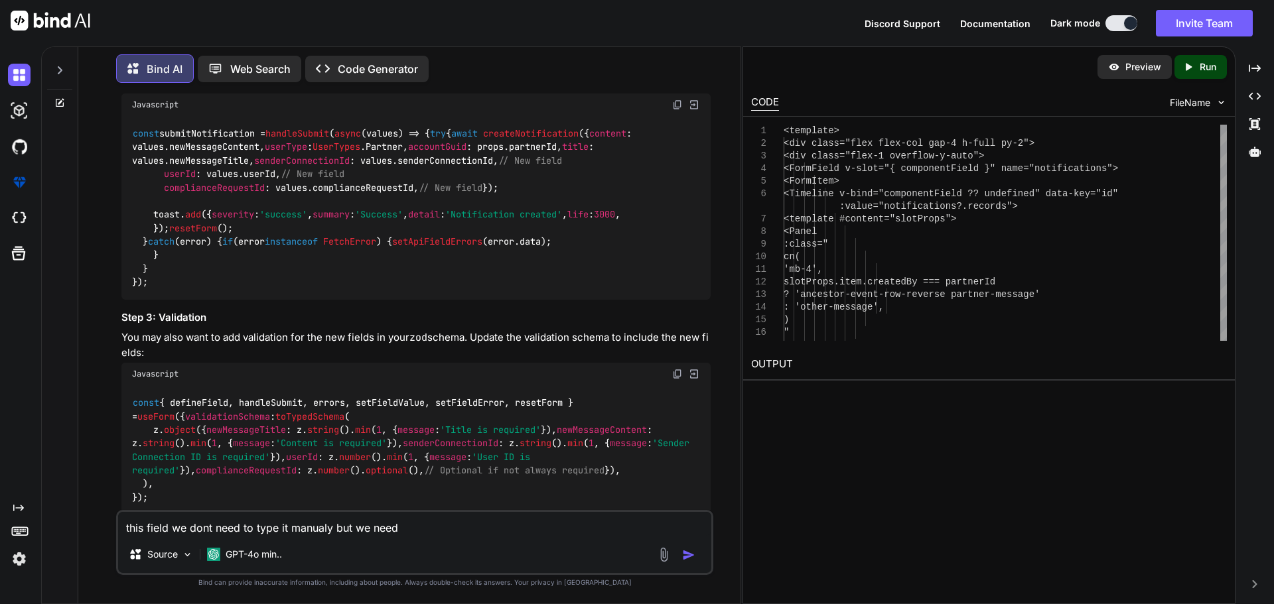
type textarea "this field we dont need to type it manualy but we need"
type textarea "x"
type textarea "this field we dont need to type it manualy but we need t"
type textarea "x"
type textarea "this field we dont need to type it manualy but we need to"
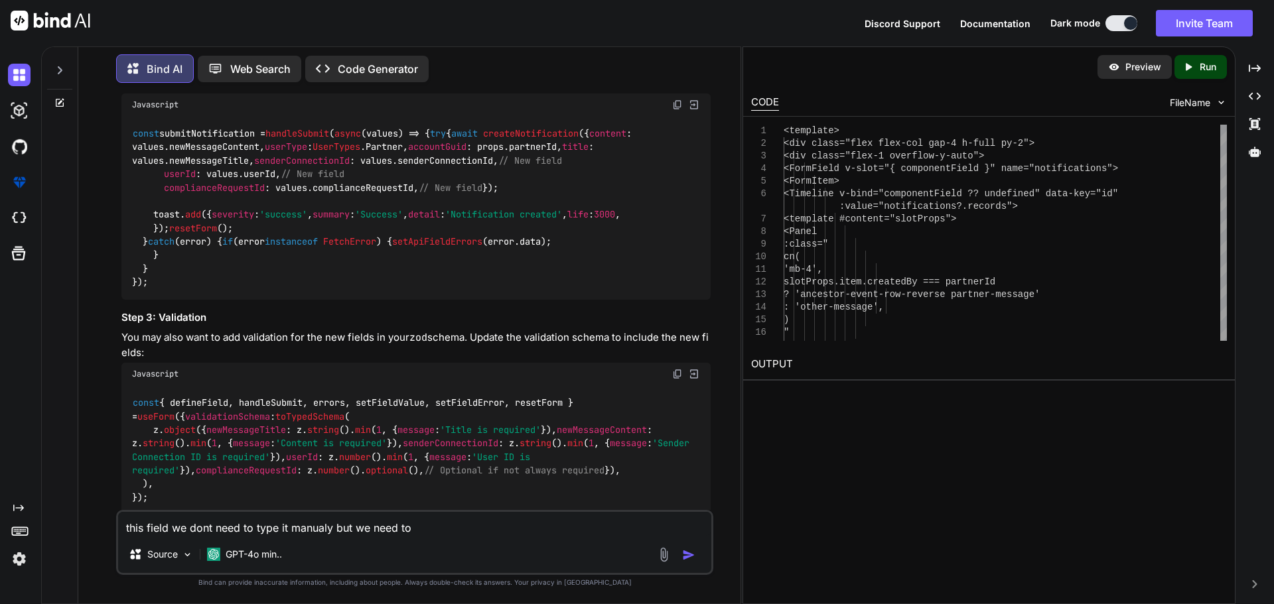
type textarea "x"
type textarea "this field we dont need to type it manualy but we need to"
type textarea "x"
type textarea "this field we dont need to type it manualy but we need to s"
type textarea "x"
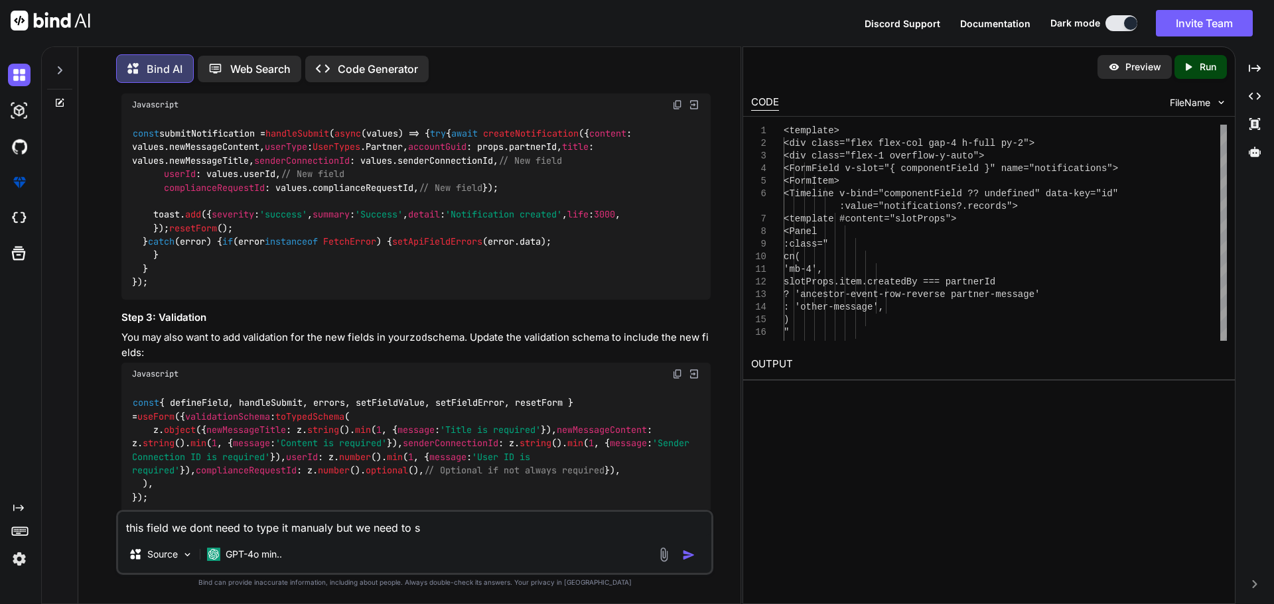
type textarea "this field we dont need to type it manualy but we need to se"
type textarea "x"
type textarea "this field we dont need to type it manualy but we need to sen"
type textarea "x"
type textarea "this field we dont need to type it manualy but we need to send"
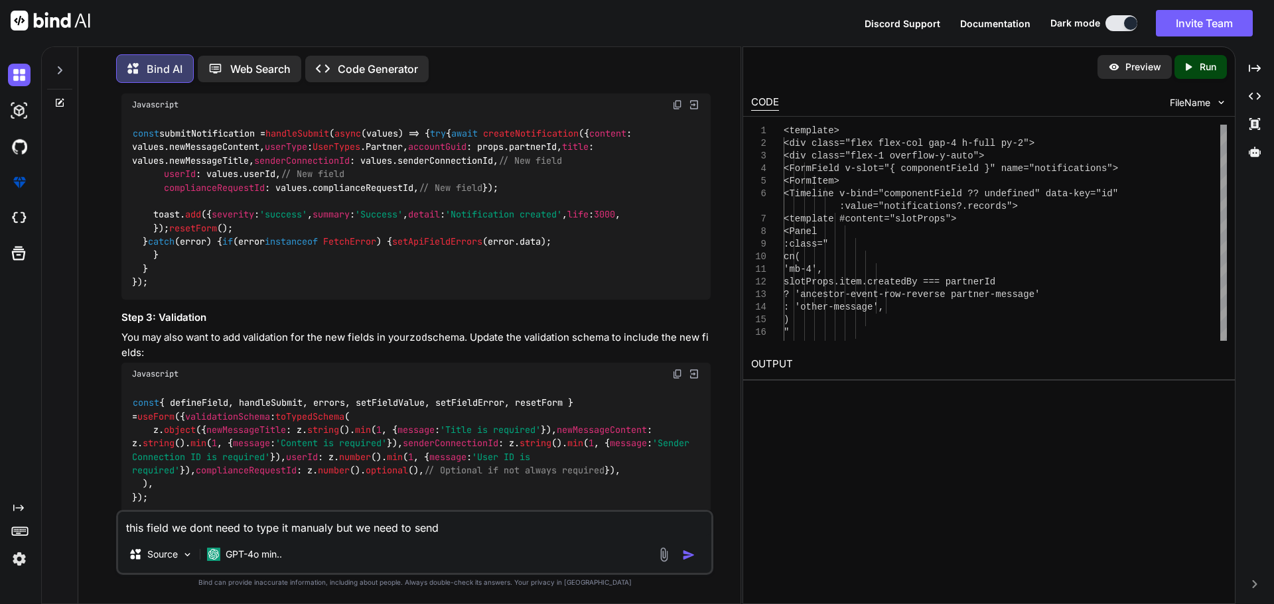
type textarea "x"
type textarea "this field we dont need to type it manualy but we need to send"
type textarea "x"
type textarea "this field we dont need to type it manualy but we need to send t"
type textarea "x"
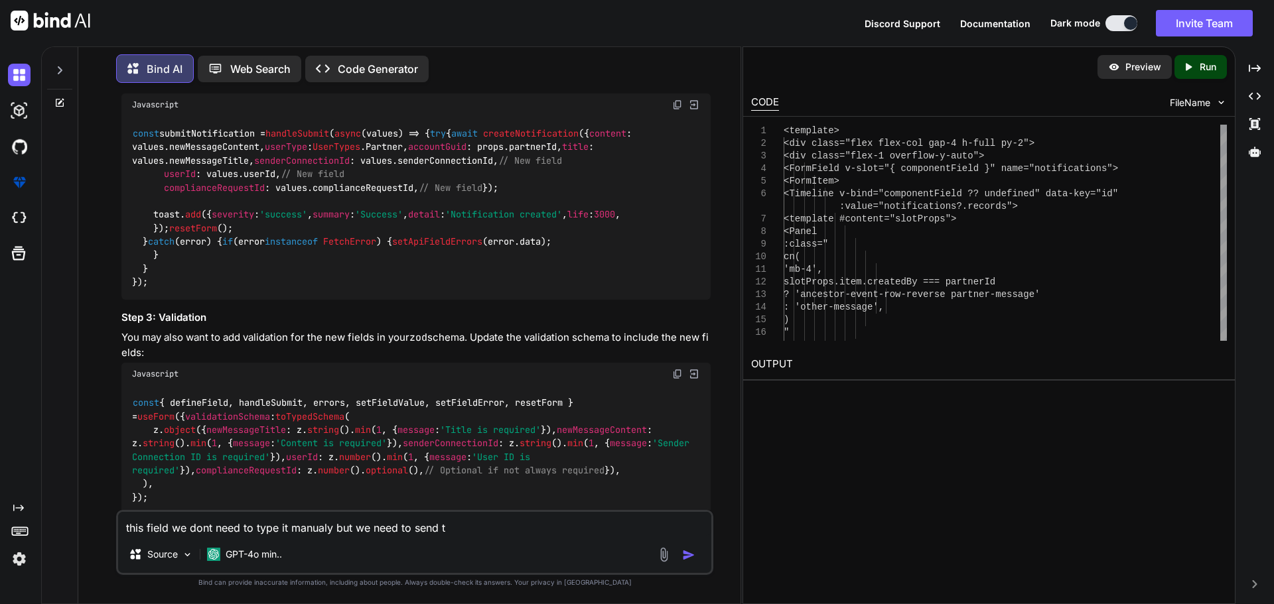
type textarea "this field we dont need to type it manualy but we need to send th"
type textarea "x"
type textarea "this field we dont need to type it manualy but we need to send the"
type textarea "x"
type textarea "this field we dont need to type it manualy but we need to send them"
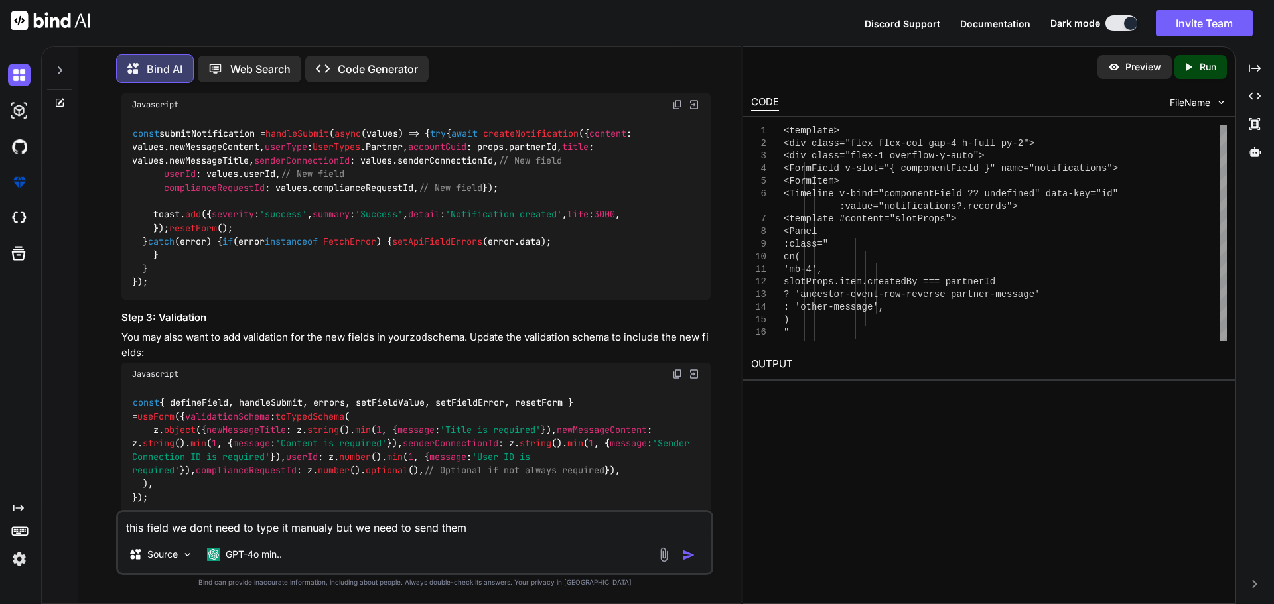
type textarea "x"
type textarea "this field we dont need to type it manualy but we need to send them"
type textarea "x"
type textarea "this field we dont need to type it manualy but we need to send them f"
type textarea "x"
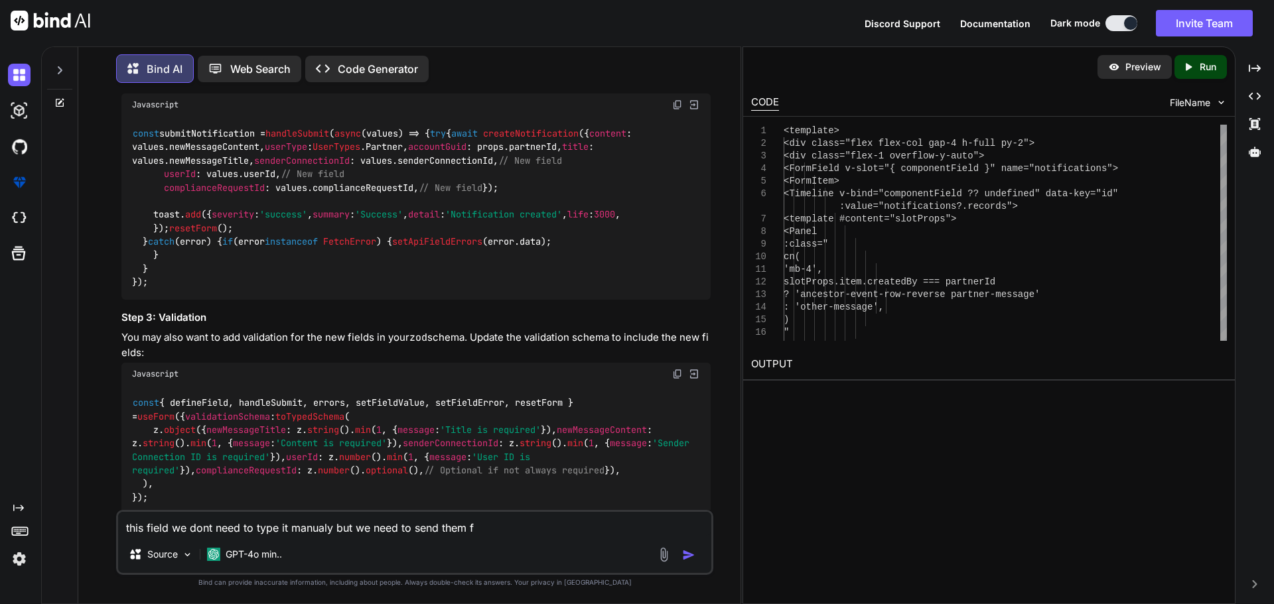
type textarea "this field we dont need to type it manualy but we need to send them fr"
type textarea "x"
type textarea "this field we dont need to type it manualy but we need to send them fro"
type textarea "x"
type textarea "this field we dont need to type it manualy but we need to send them from"
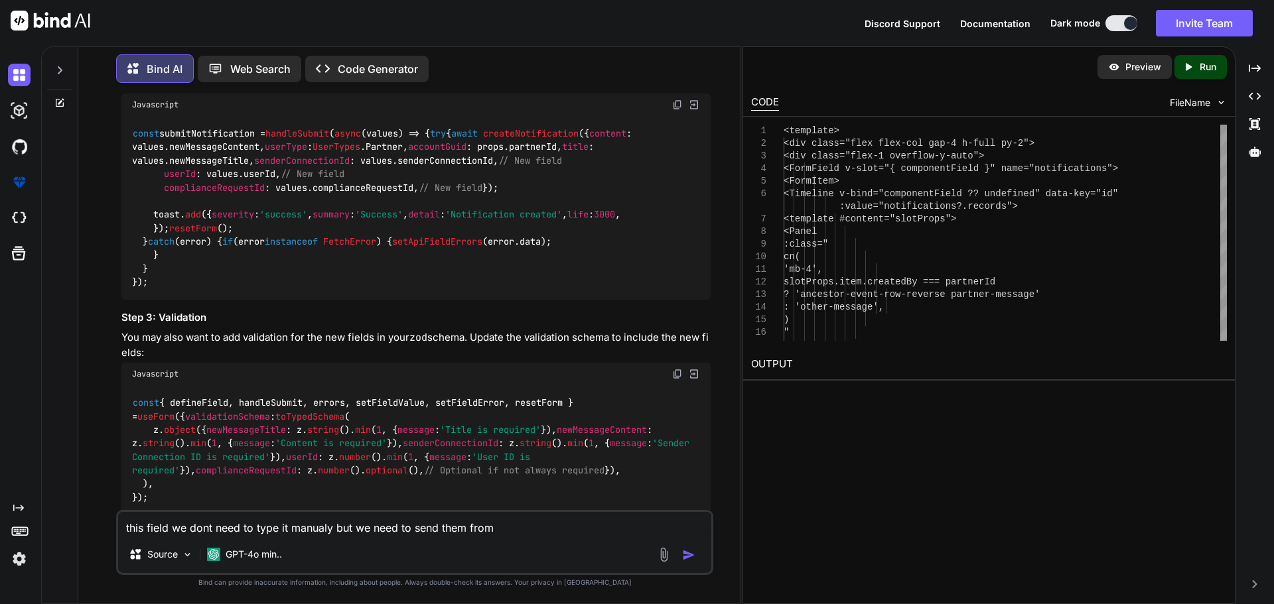
type textarea "x"
type textarea "this field we dont need to type it manualy but we need to send them from"
type textarea "x"
type textarea "this field we dont need to type it manualy but we need to send them from t"
type textarea "x"
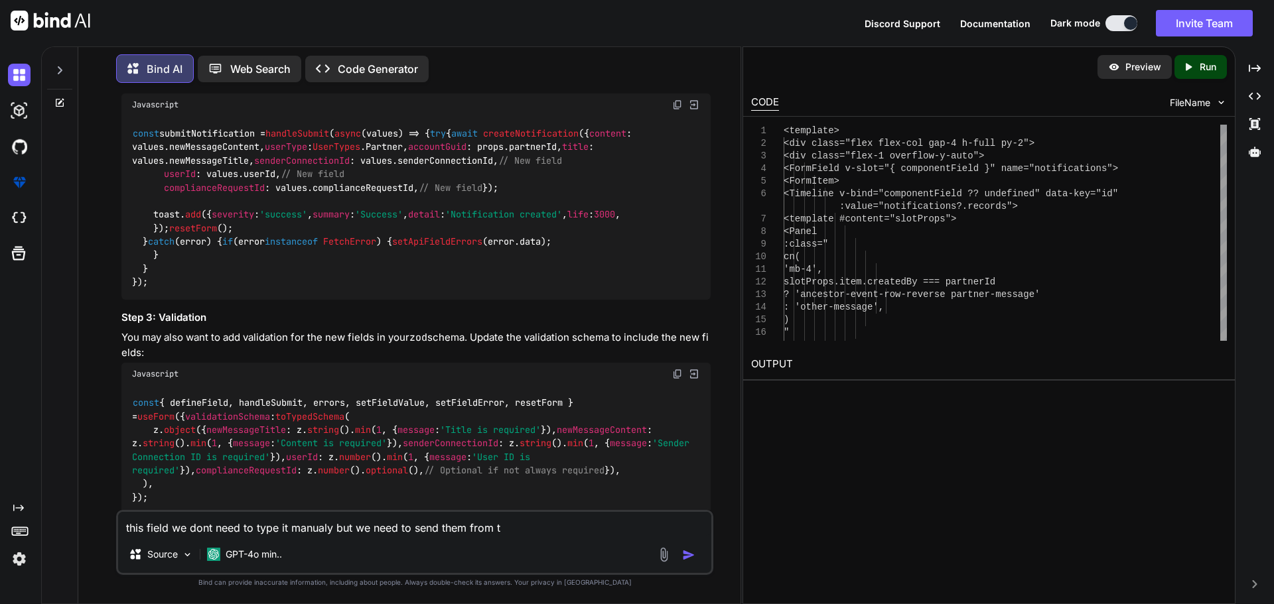
type textarea "this field we dont need to type it manualy but we need to send them from th"
type textarea "x"
type textarea "this field we dont need to type it manualy but we need to send them from the"
type textarea "x"
type textarea "this field we dont need to type it manualy but we need to send them from the"
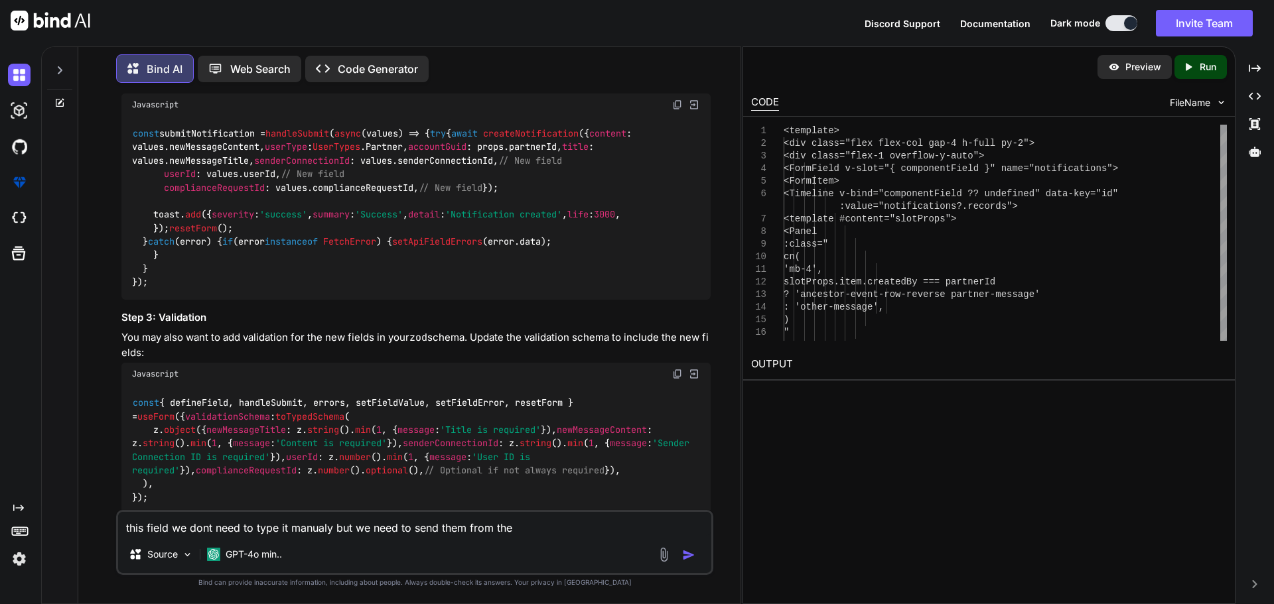
type textarea "x"
type textarea "this field we dont need to type it manualy but we need to send them from the b"
type textarea "x"
type textarea "this field we dont need to type it manualy but we need to send them from the ba"
type textarea "x"
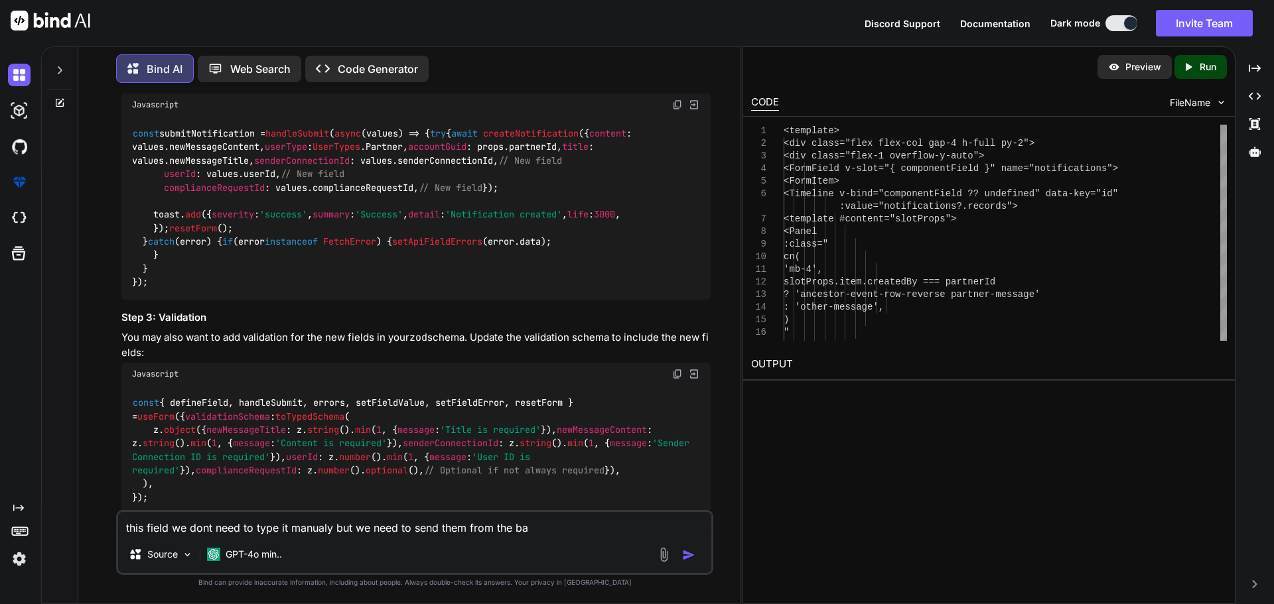
type textarea "this field we dont need to type it manualy but we need to send them from the bac"
type textarea "x"
type textarea "this field we dont need to type it manualy but we need to send them from the ba…"
type textarea "x"
type textarea "this field we dont need to type it manualy but we need to send them from the ba…"
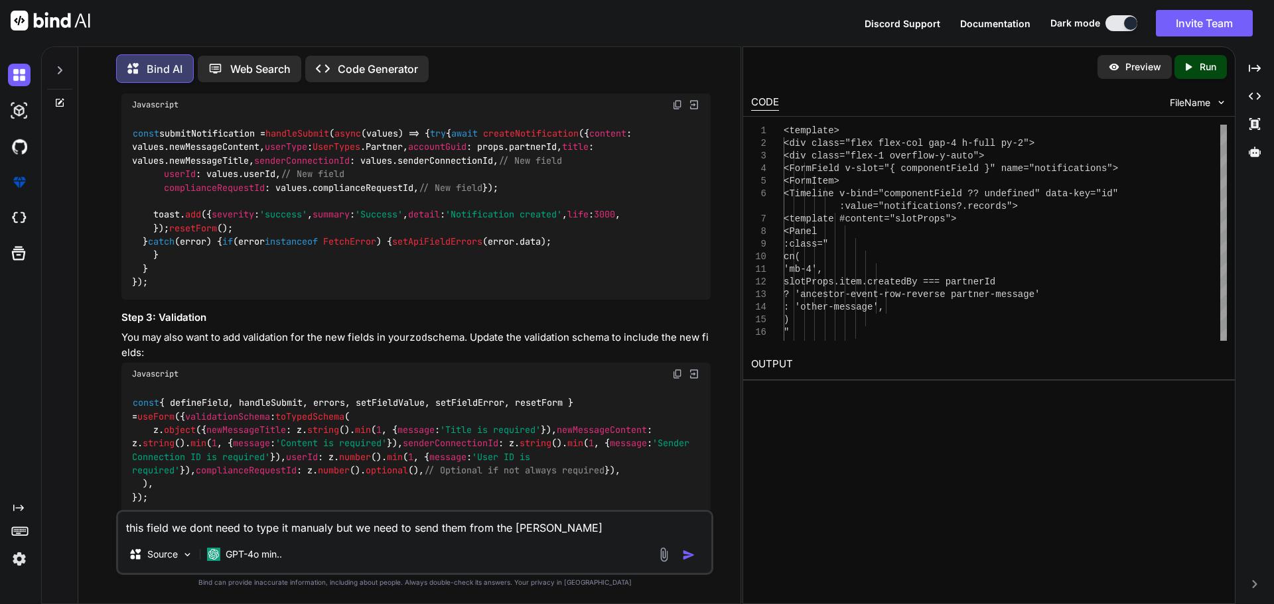
type textarea "x"
type textarea "this field we dont need to type it manualy but we need to send them from the ba…"
type textarea "x"
type textarea "this field we dont need to type it manualy but we need to send them from the ba…"
type textarea "x"
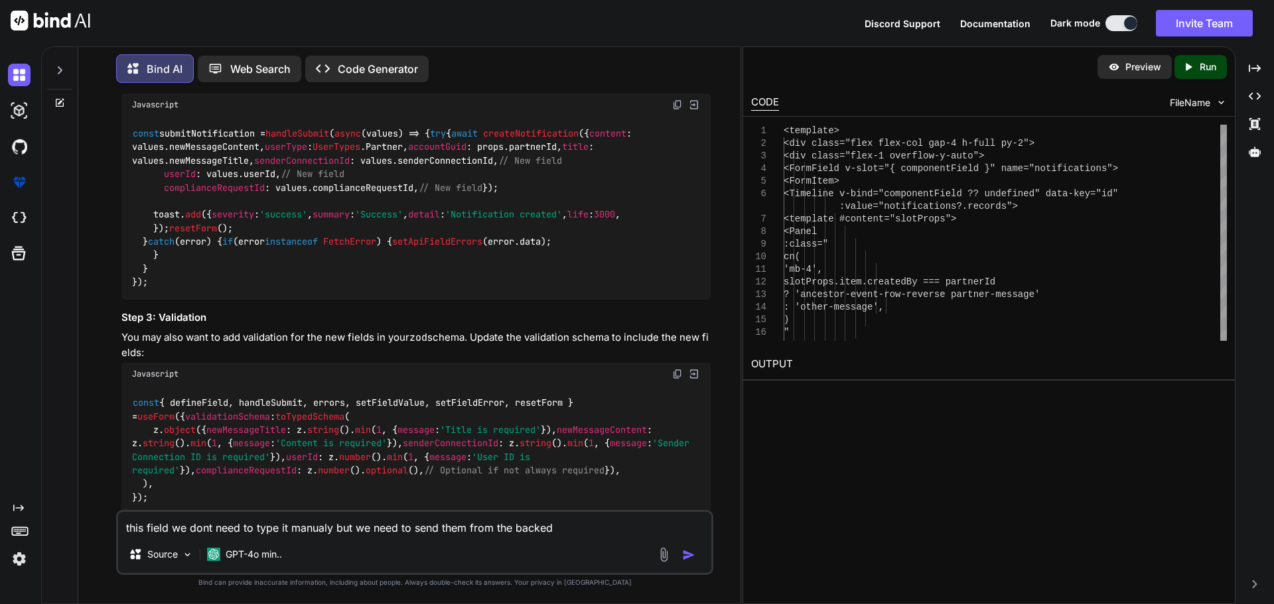
type textarea "this field we dont need to type it manualy but we need to send them from the ba…"
type textarea "x"
type textarea "this field we dont need to type it manualy but we need to send them from the ba…"
type textarea "x"
type textarea "this field we dont need to type it manualy but we need to send them from the ba…"
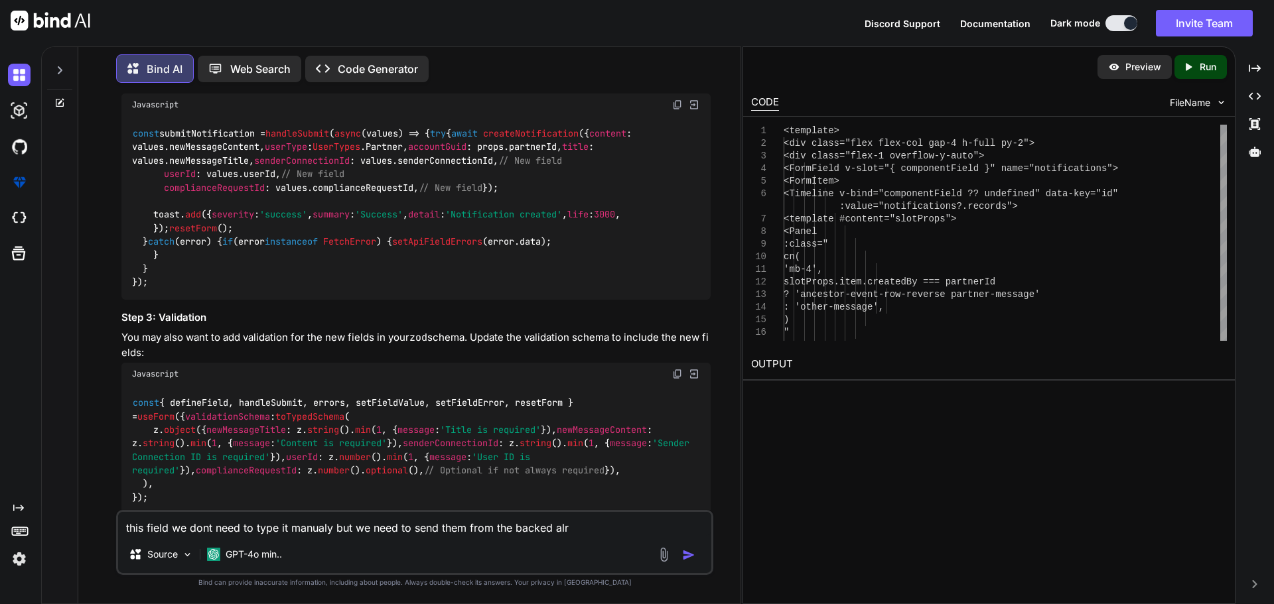
type textarea "x"
type textarea "this field we dont need to type it manualy but we need to send them from the ba…"
type textarea "x"
type textarea "this field we dont need to type it manualy but we need to send them from the ba…"
type textarea "x"
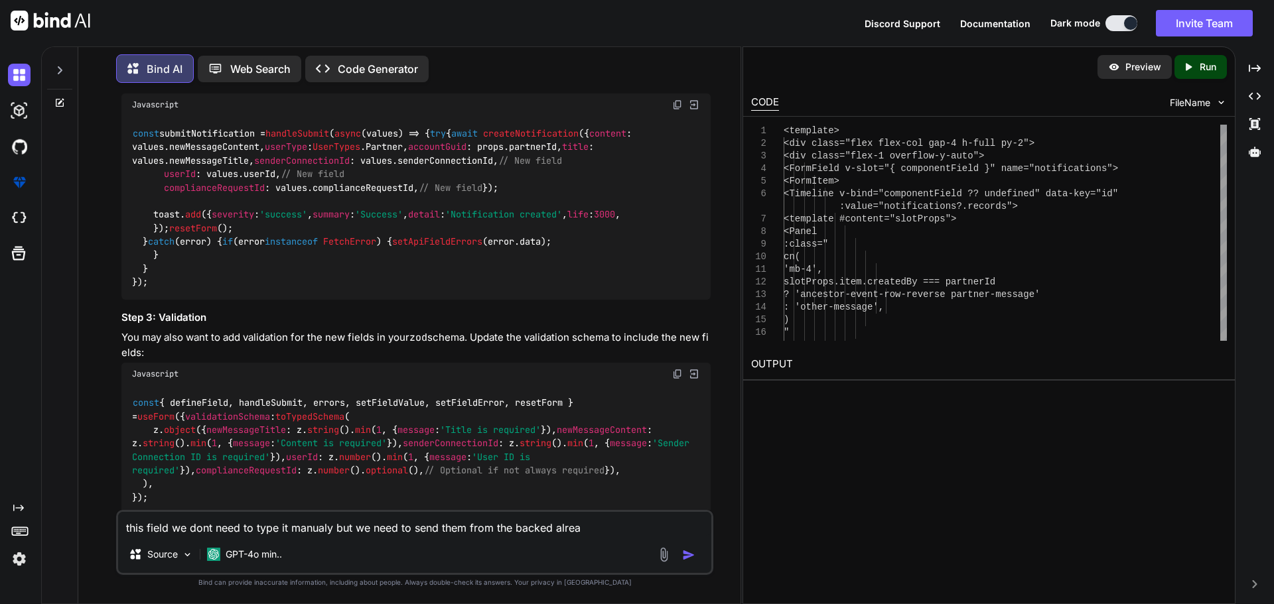
type textarea "this field we dont need to type it manualy but we need to send them from the ba…"
type textarea "x"
type textarea "this field we dont need to type it manualy but we need to send them from the ba…"
type textarea "x"
type textarea "this field we dont need to type it manualy but we need to send them from the ba…"
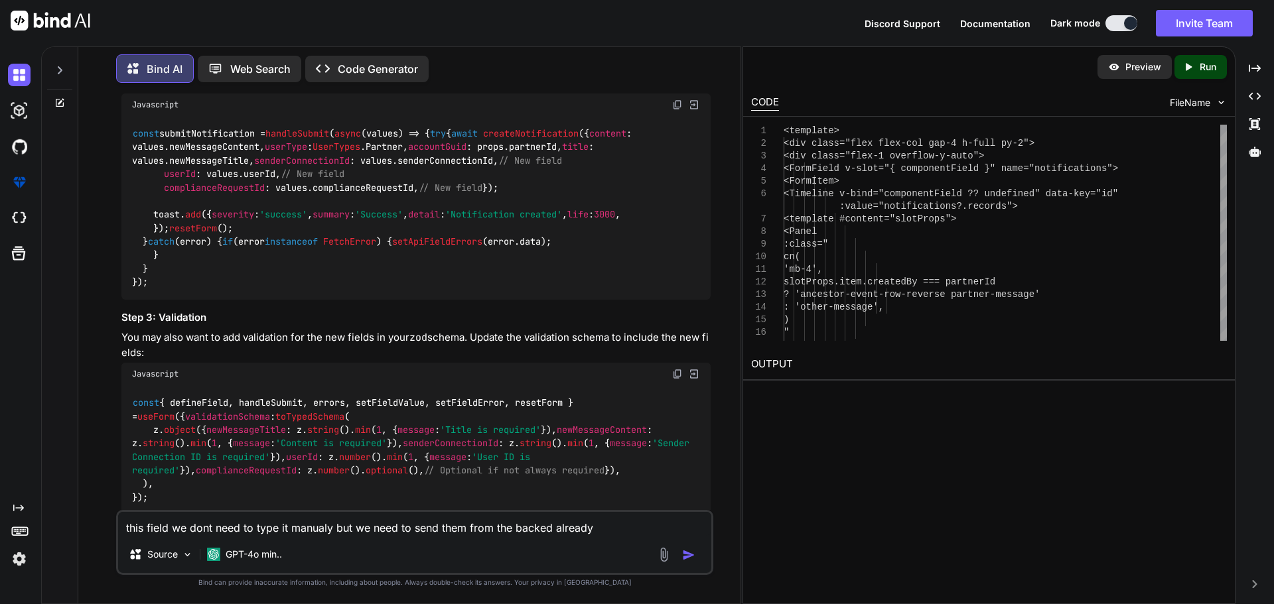
type textarea "x"
type textarea "this field we dont need to type it manualy but we need to send them from the ba…"
type textarea "x"
type textarea "this field we dont need to type it manualy but we need to send them from the ba…"
type textarea "x"
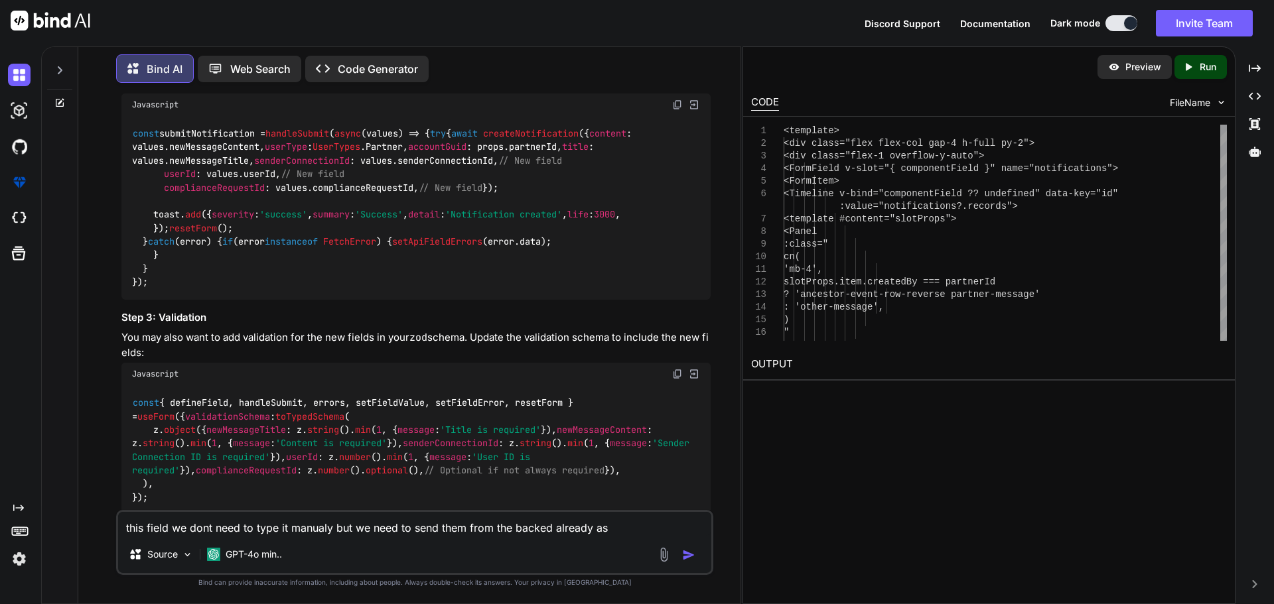
type textarea "this field we dont need to type it manualy but we need to send them from the ba…"
type textarea "x"
type textarea "this field we dont need to type it manualy but we need to send them from the ba…"
type textarea "x"
type textarea "this field we dont need to type it manualy but we need to send them from the ba…"
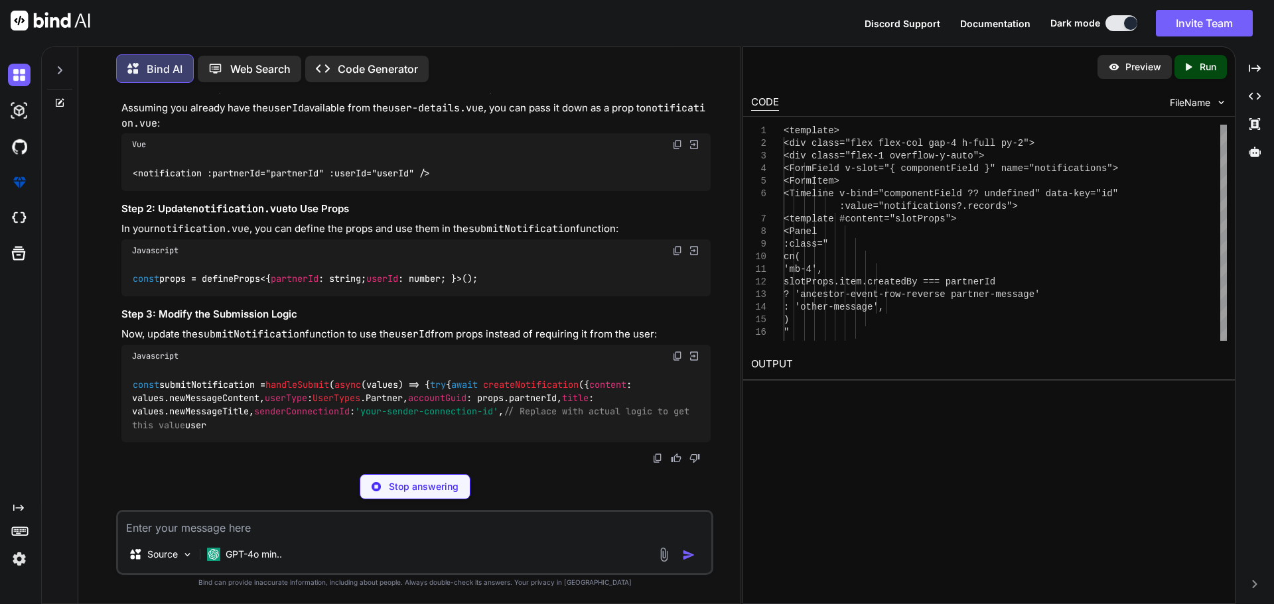
scroll to position [7769, 0]
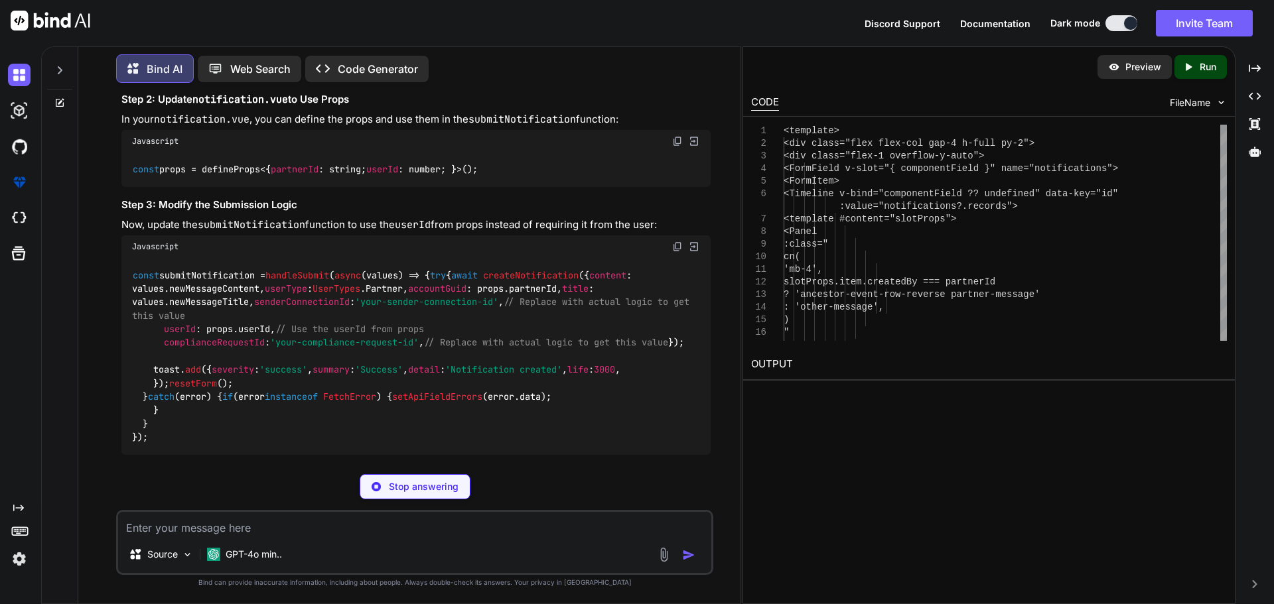
drag, startPoint x: 332, startPoint y: 235, endPoint x: 127, endPoint y: 233, distance: 205.0
click at [127, 81] on div "<notification :partnerId="partnerId" :userId="userId" />" at bounding box center [415, 63] width 589 height 34
copy code "<notification :partnerId="partnerId""
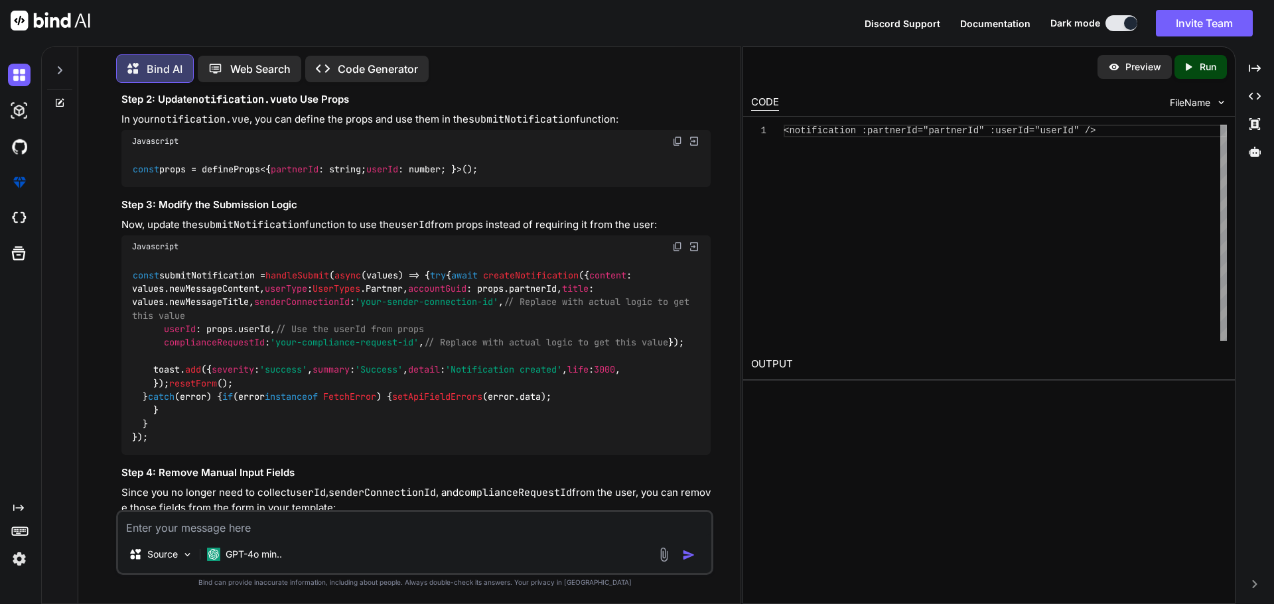
click at [503, 81] on div "<notification :partnerId="partnerId" :userId="userId" />" at bounding box center [415, 63] width 589 height 34
drag, startPoint x: 510, startPoint y: 339, endPoint x: 127, endPoint y: 344, distance: 383.4
click at [127, 187] on div "const props = defineProps<{ partnerId : string; userId : number; }>();" at bounding box center [415, 170] width 589 height 34
copy code "const props = defineProps<{ partnerId : string; userId : number; }>();"
click at [464, 176] on code "const props = defineProps<{ partnerId : string; userId : number; }>();" at bounding box center [305, 170] width 347 height 14
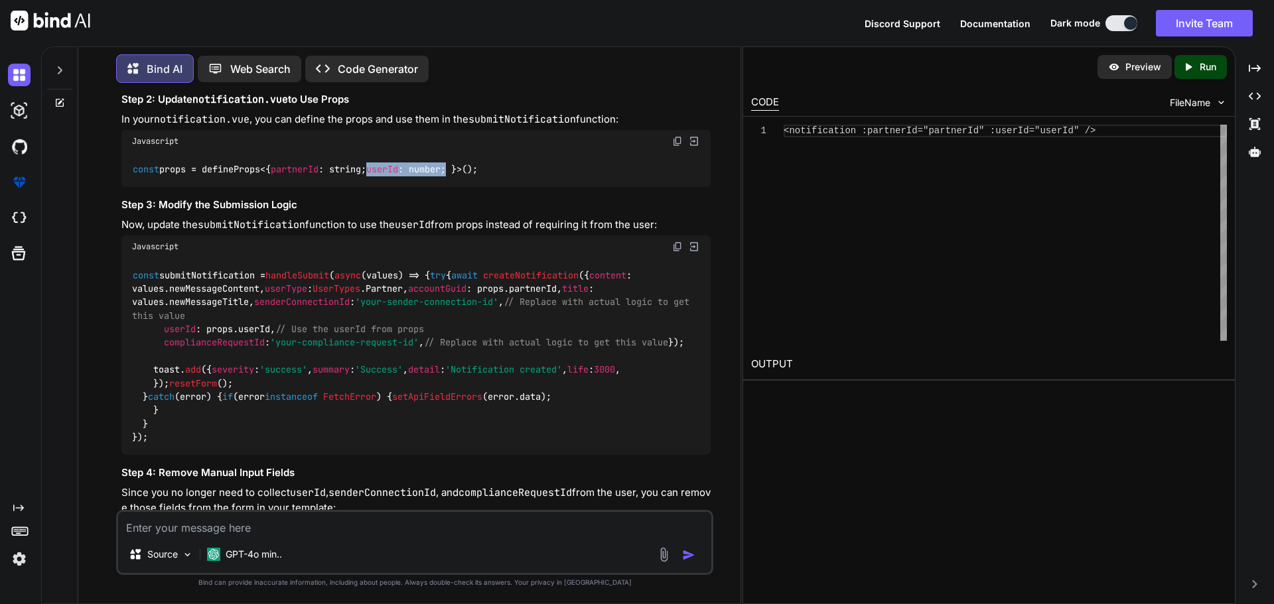
drag, startPoint x: 471, startPoint y: 338, endPoint x: 388, endPoint y: 338, distance: 82.9
click at [388, 176] on code "const props = defineProps<{ partnerId : string; userId : number; }>();" at bounding box center [305, 170] width 347 height 14
copy code "userId : number;"
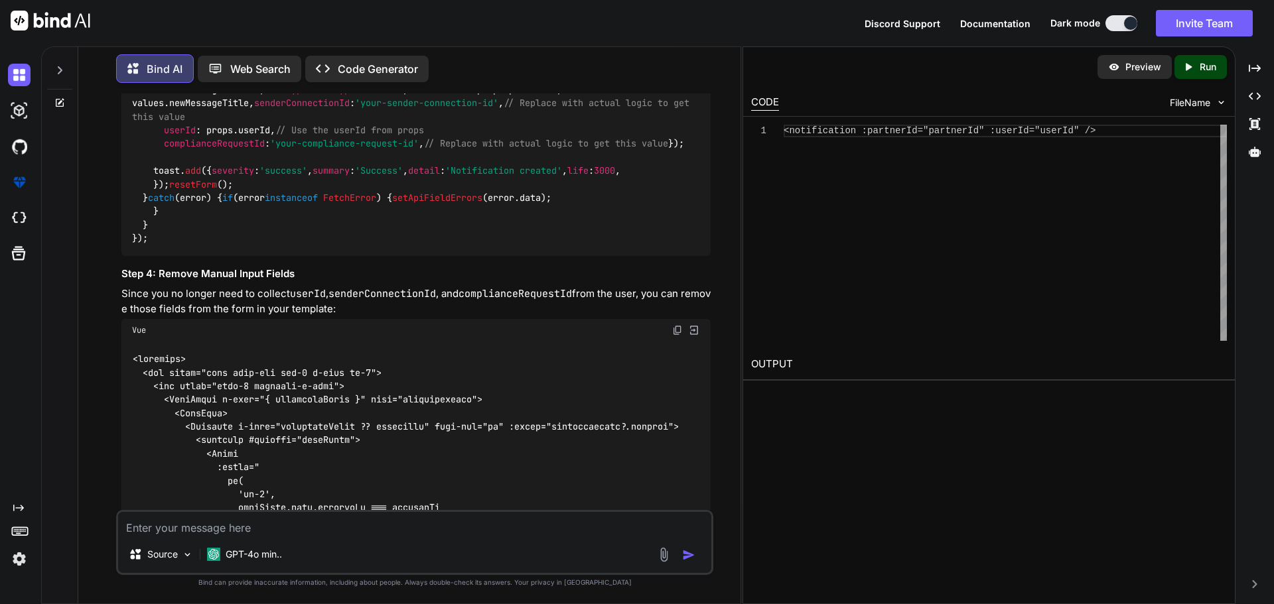
click at [497, 256] on div "const submitNotification = handleSubmit ( async (values) => { try { await creat…" at bounding box center [415, 157] width 589 height 197
click at [243, 245] on code "const submitNotification = handleSubmit ( async (values) => { try { await creat…" at bounding box center [413, 158] width 562 height 176
drag, startPoint x: 205, startPoint y: 341, endPoint x: 306, endPoint y: 341, distance: 100.8
click at [306, 245] on code "const submitNotification = handleSubmit ( async (values) => { try { await creat…" at bounding box center [413, 158] width 562 height 176
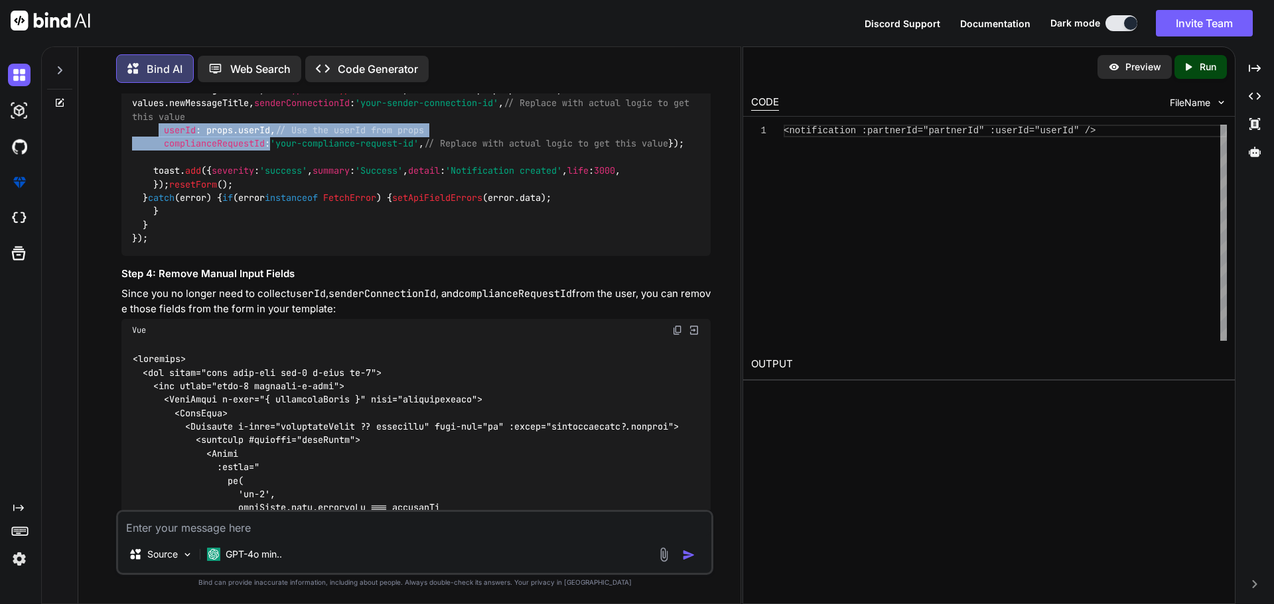
drag, startPoint x: 157, startPoint y: 357, endPoint x: 273, endPoint y: 367, distance: 117.2
click at [273, 245] on code "const submitNotification = handleSubmit ( async (values) => { try { await creat…" at bounding box center [413, 158] width 562 height 176
click at [269, 245] on code "const submitNotification = handleSubmit ( async (values) => { try { await creat…" at bounding box center [413, 158] width 562 height 176
drag, startPoint x: 281, startPoint y: 358, endPoint x: 162, endPoint y: 355, distance: 118.8
click at [162, 245] on code "const submitNotification = handleSubmit ( async (values) => { try { await creat…" at bounding box center [413, 158] width 562 height 176
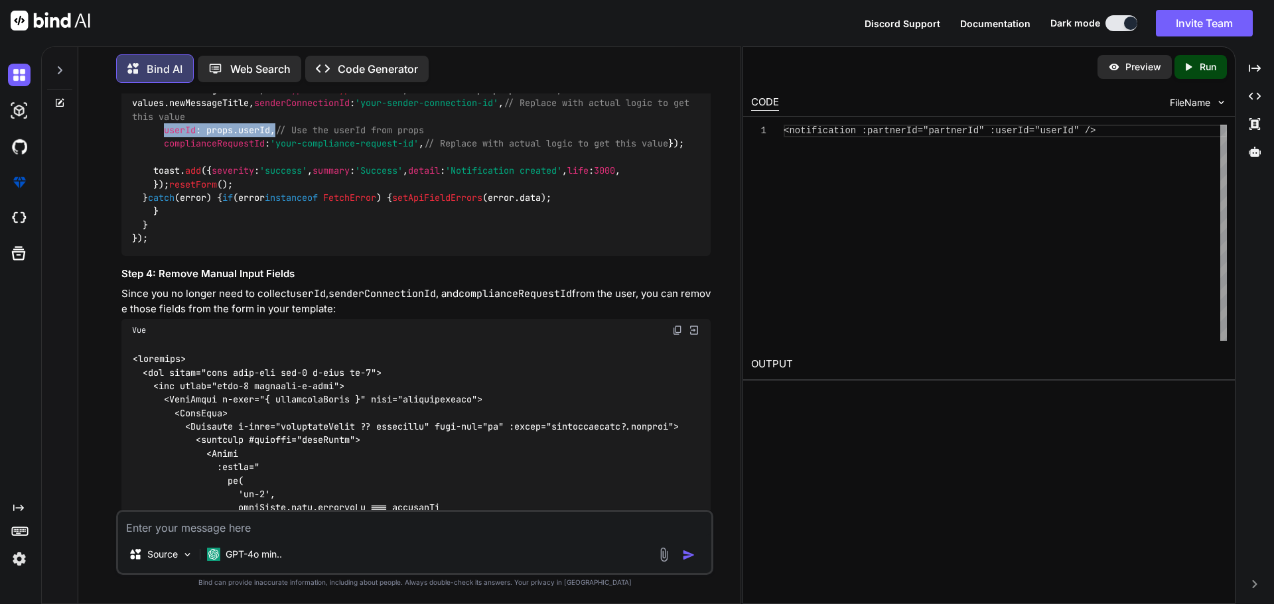
copy code "userId : props. userId ,"
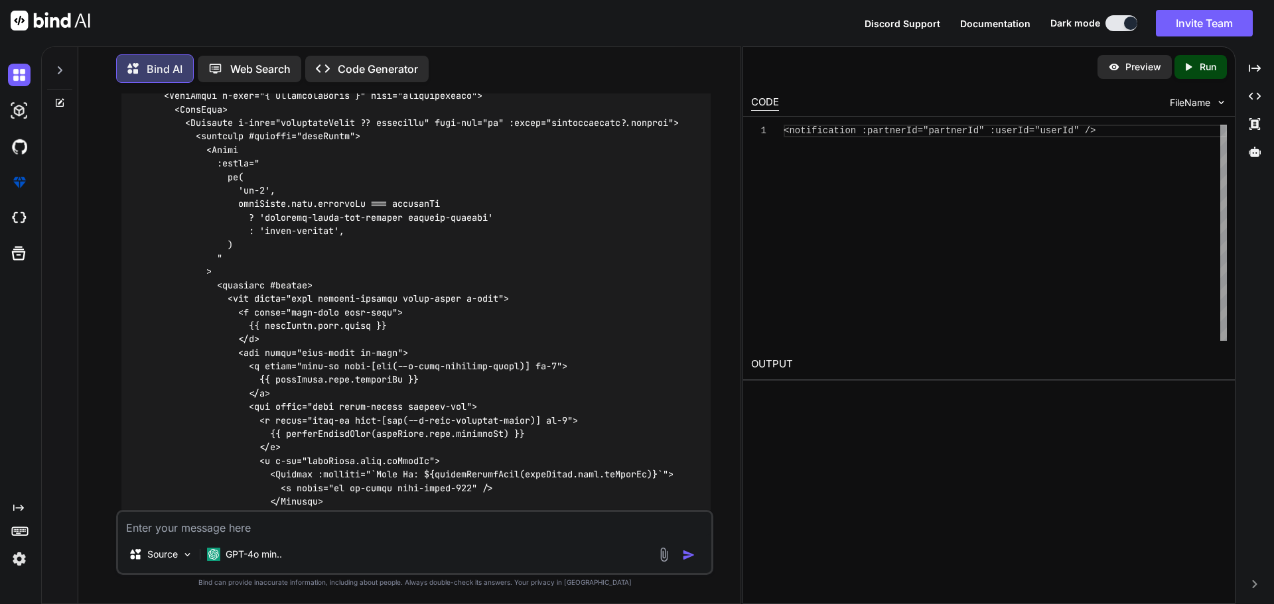
scroll to position [0, 0]
drag, startPoint x: 1057, startPoint y: 130, endPoint x: 972, endPoint y: 128, distance: 84.3
click at [972, 128] on div "<notification :partnerId="partnerId" :userId="user Id" />" at bounding box center [1004, 233] width 443 height 216
click at [275, 532] on textarea at bounding box center [414, 524] width 593 height 24
paste textarea "[vue-tsc] Cannot find name 'userId'. /nova/Osiris.Nova.Internal.UI/components/p…"
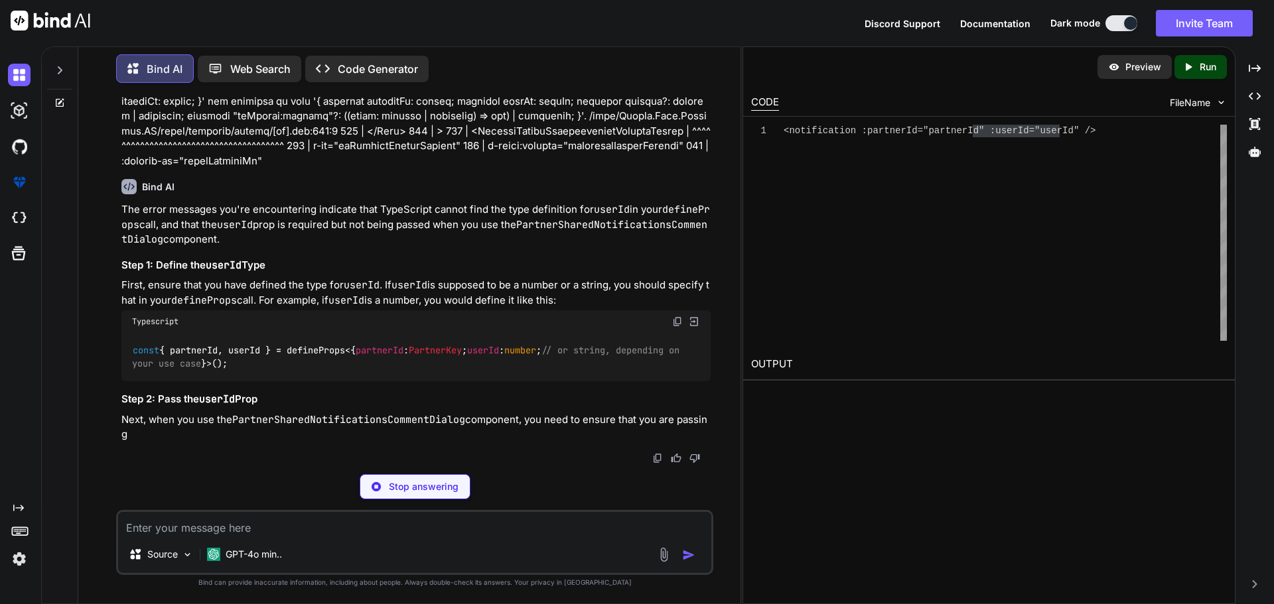
scroll to position [10665, 0]
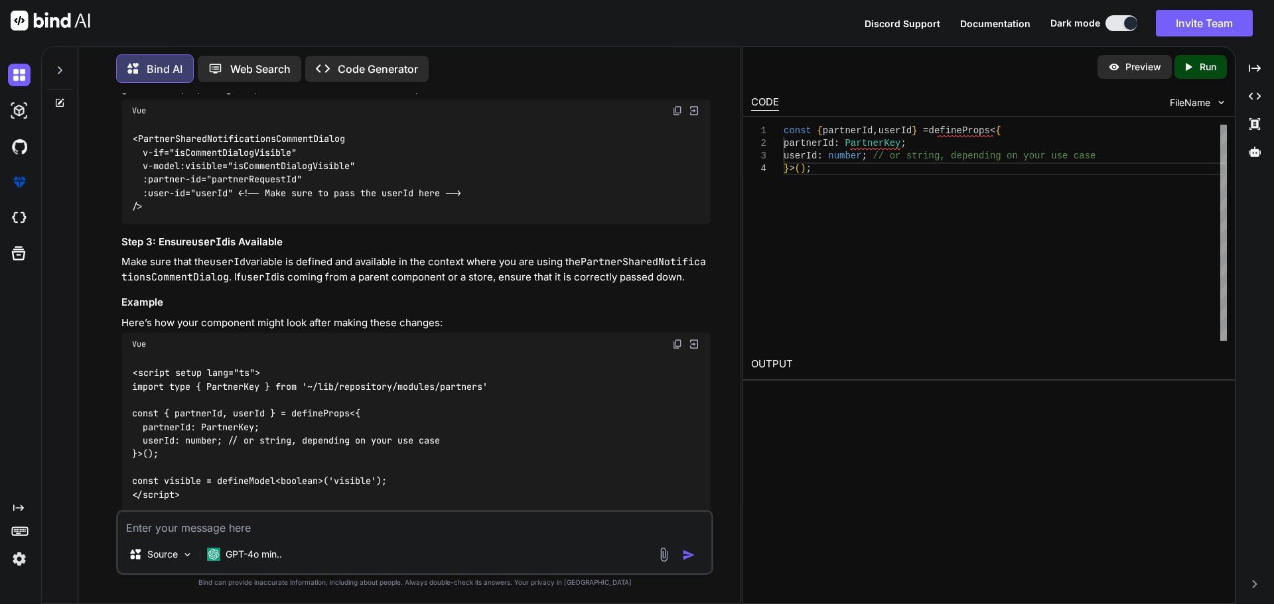
drag, startPoint x: 132, startPoint y: 326, endPoint x: 230, endPoint y: 321, distance: 97.6
click at [230, 25] on code "const { partnerId, userId } = defineProps<{ partnerId : PartnerKey ; userId : n…" at bounding box center [408, 11] width 553 height 27
copy code "const { partnerId,"
click at [249, 25] on code "const { partnerId, userId } = defineProps<{ partnerId : PartnerKey ; userId : n…" at bounding box center [408, 11] width 553 height 27
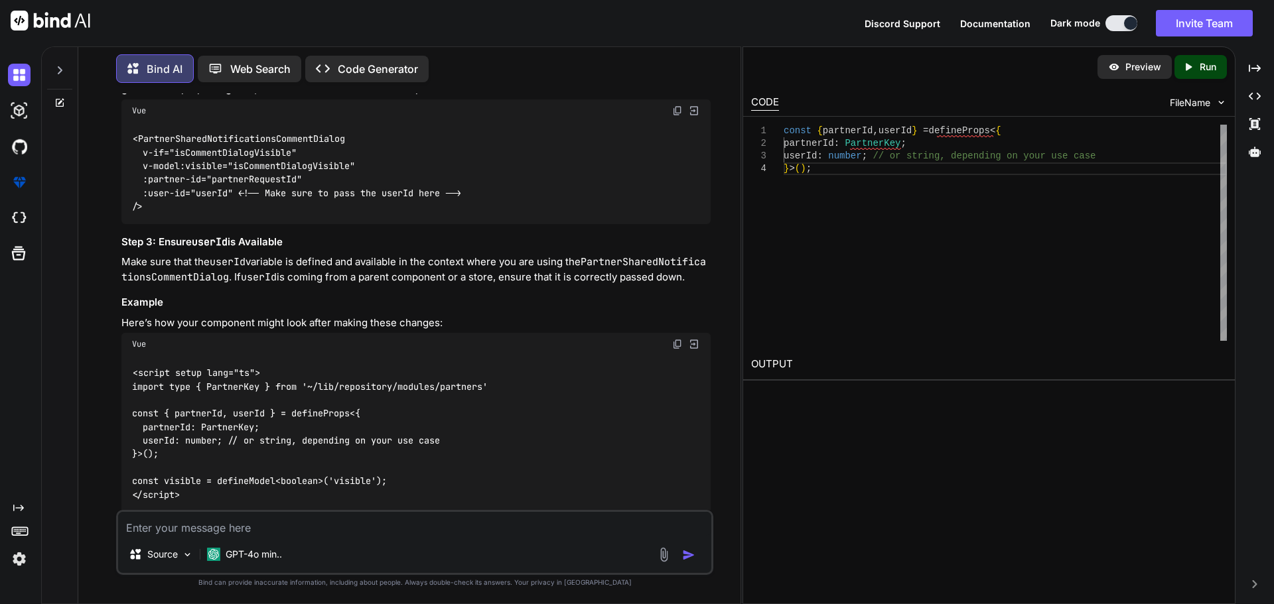
copy code "userId"
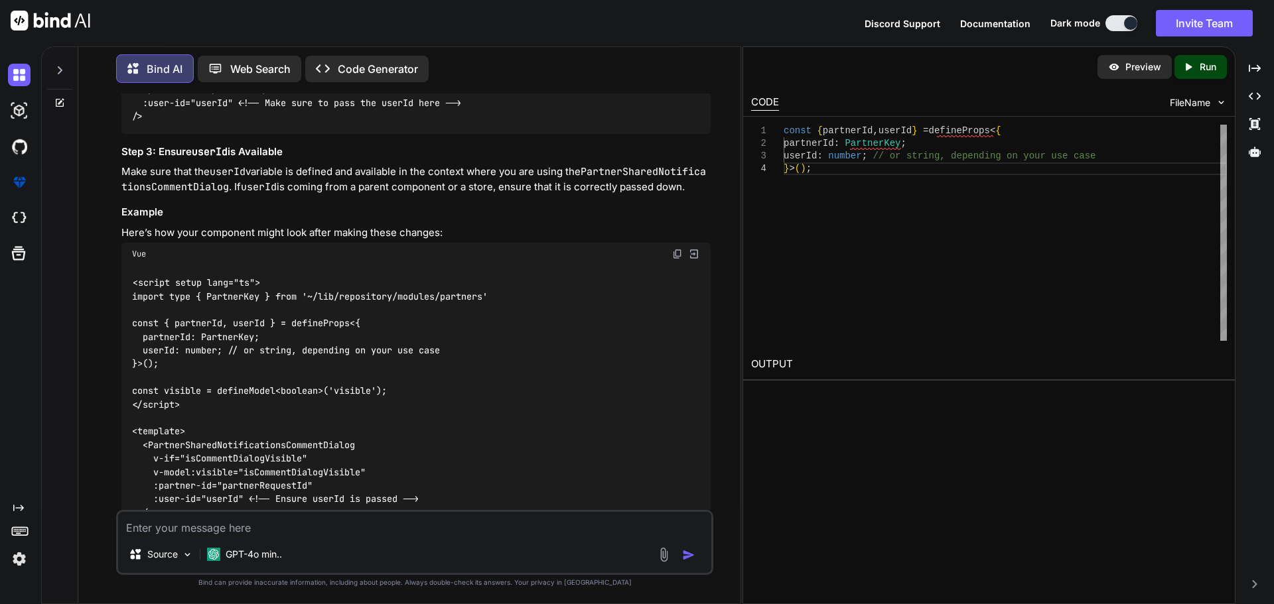
scroll to position [10864, 0]
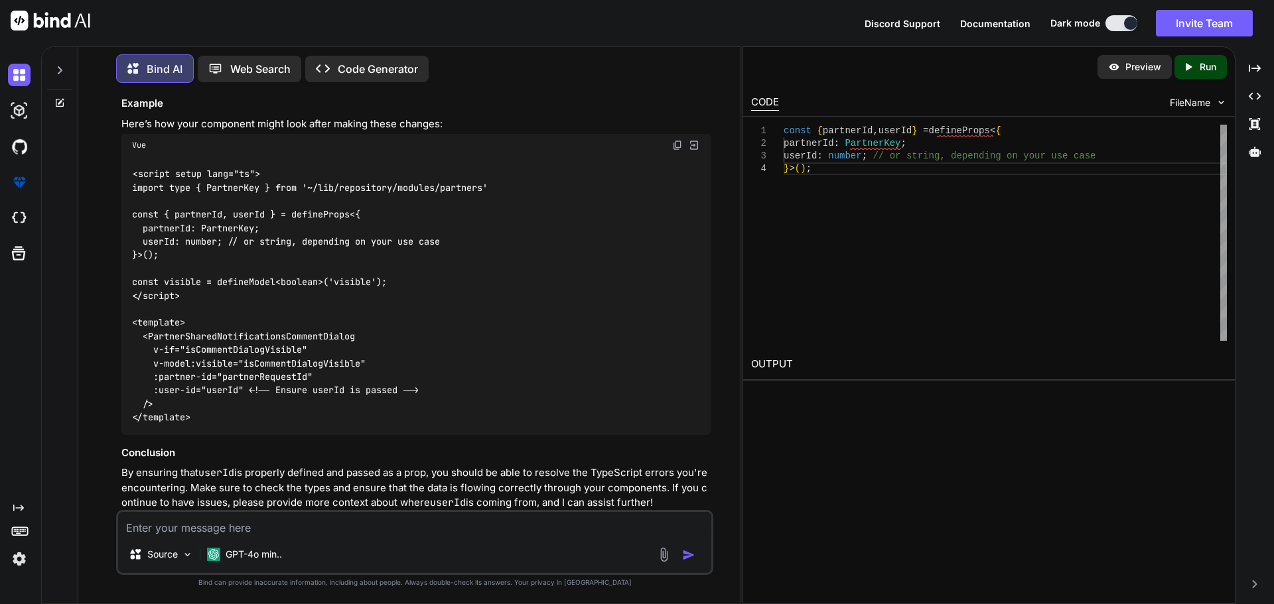
drag, startPoint x: 358, startPoint y: 285, endPoint x: 128, endPoint y: 283, distance: 229.5
copy code "<PartnerSharedNotificationsCommentDialog"
drag, startPoint x: 236, startPoint y: 338, endPoint x: 127, endPoint y: 334, distance: 108.9
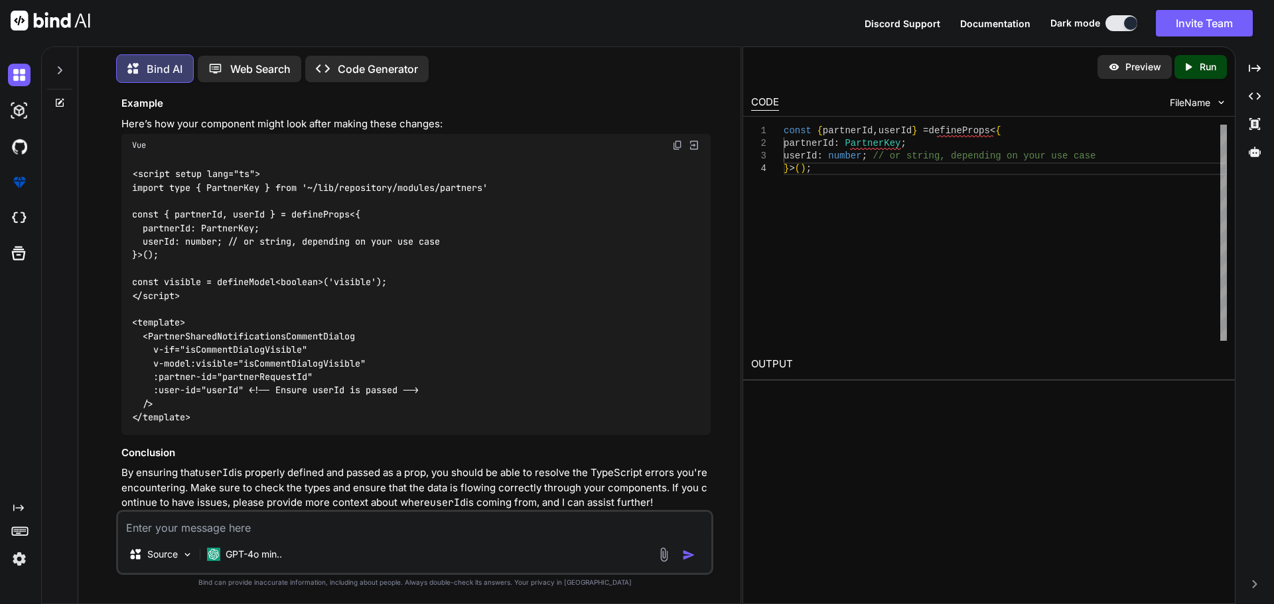
copy code ":user-id="userId""
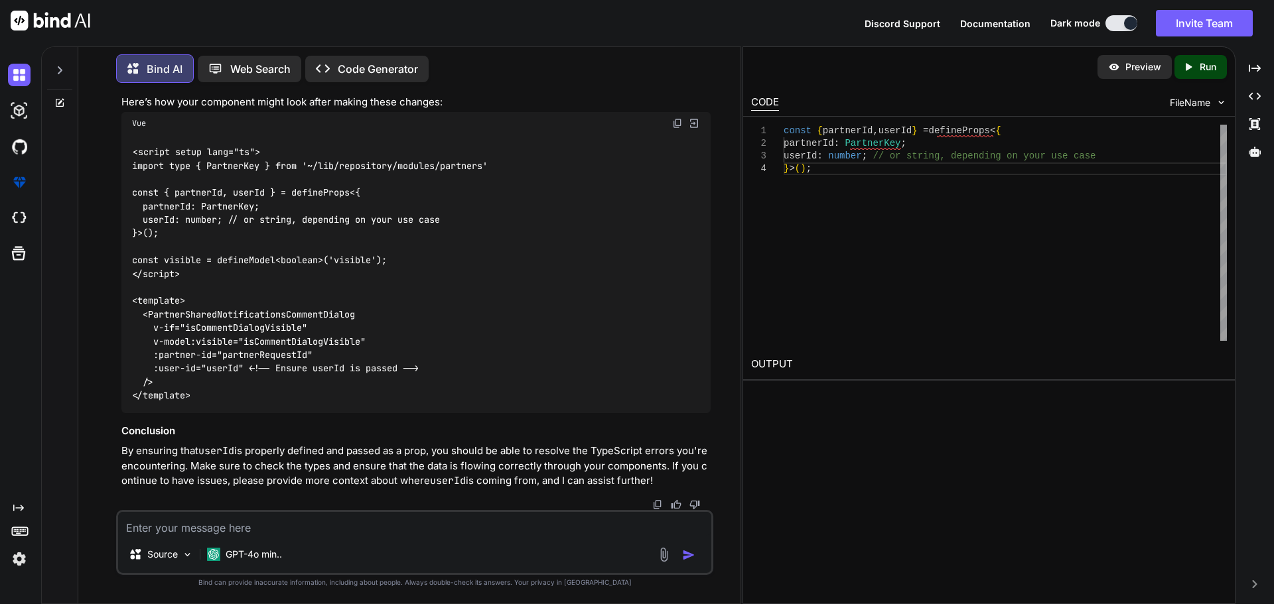
scroll to position [11232, 0]
click at [298, 516] on textarea at bounding box center [414, 524] width 593 height 24
paste textarea "pages/partners/search/[id].vue"
click at [449, 523] on textarea "here is the pages/partners/search/[id].vue" at bounding box center [414, 524] width 593 height 24
paste textarea "<script setup lang="ts"> import { PartnerEditBusinessPartnerDetailsForm, Partne…"
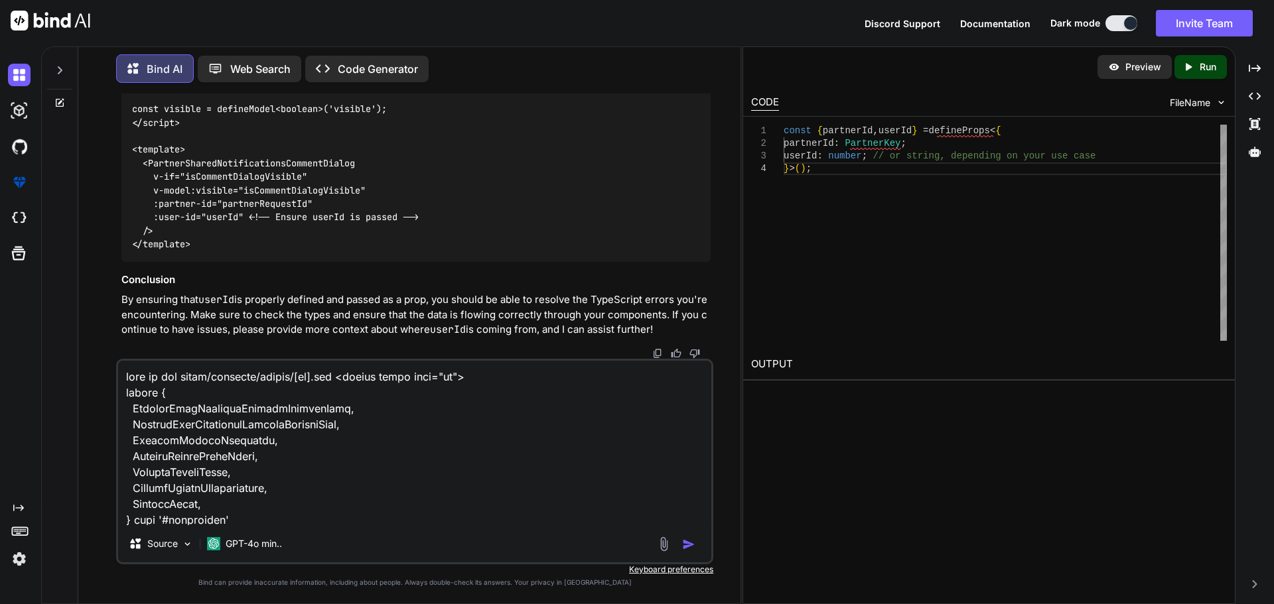
scroll to position [2867, 0]
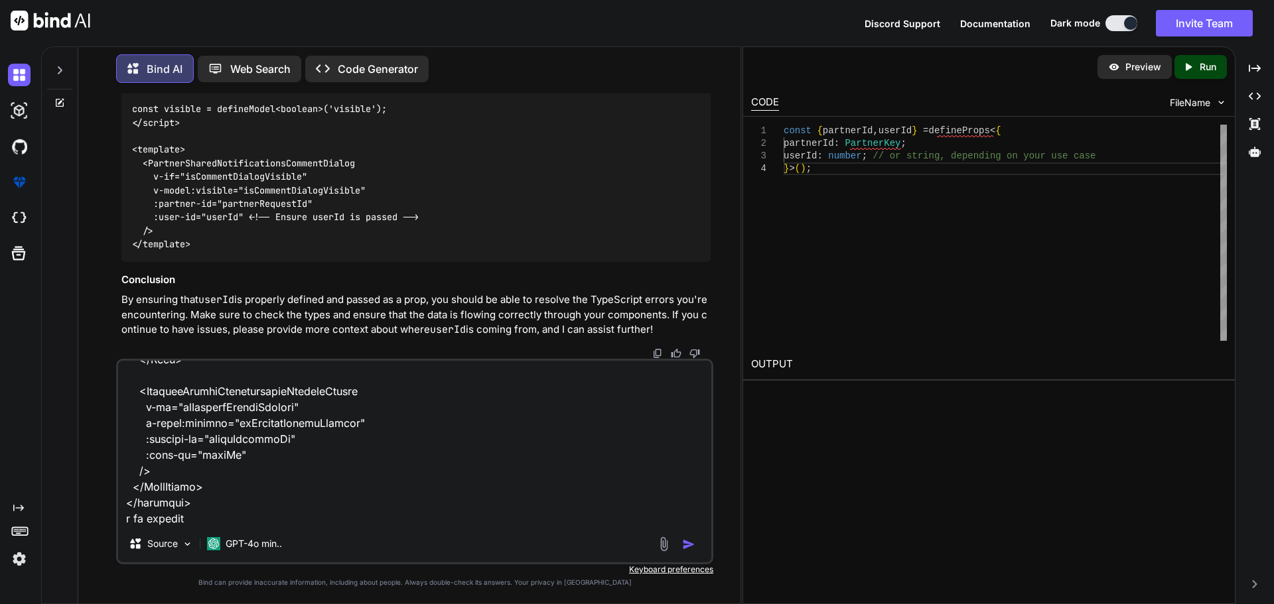
paste textarea "[vue-tsc] Argument of type '{ visible: true; partnerId: string; }' is not assig…"
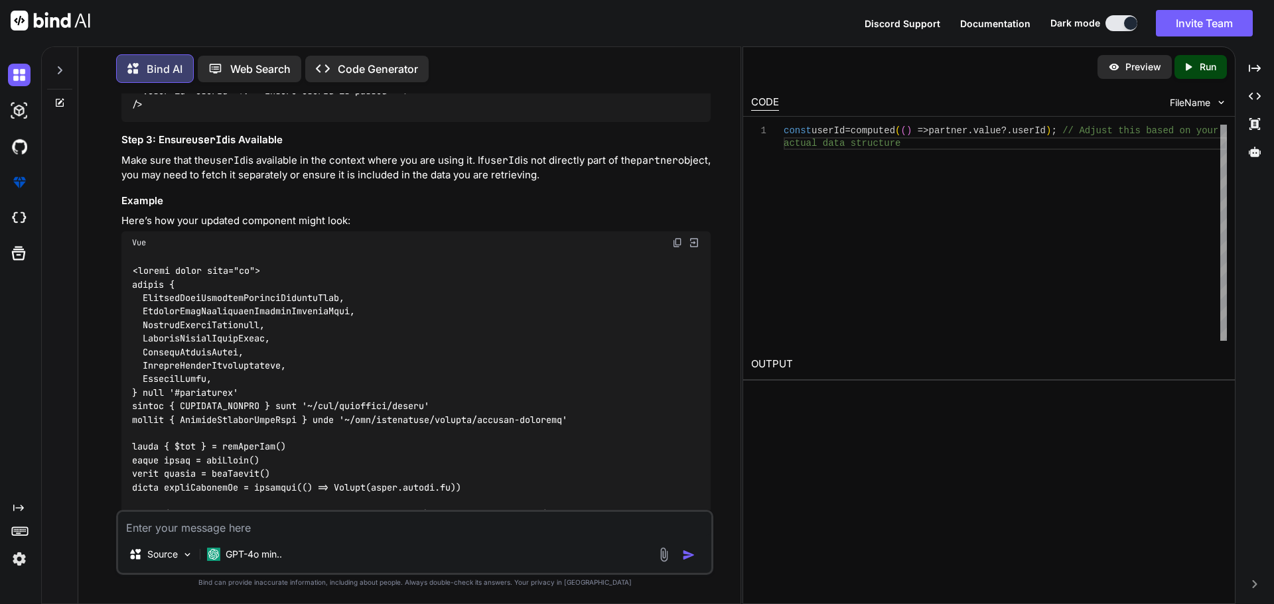
scroll to position [12378, 0]
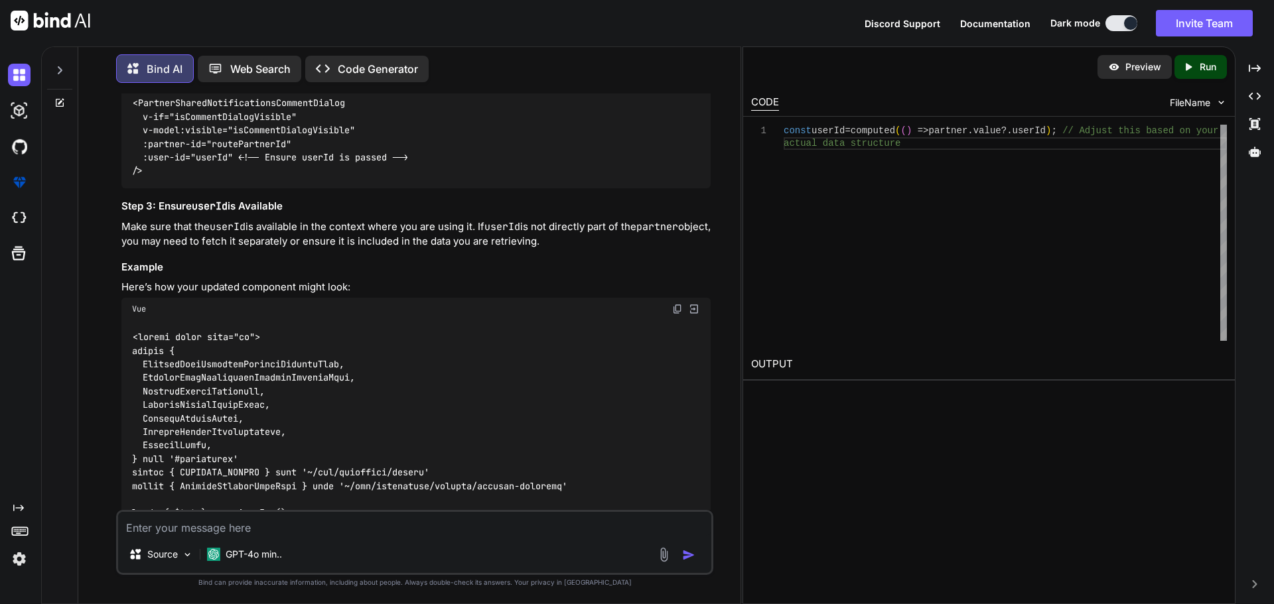
drag, startPoint x: 423, startPoint y: 314, endPoint x: 132, endPoint y: 312, distance: 291.2
copy code "const userId = computed ( () => partner. value ?. userId );"
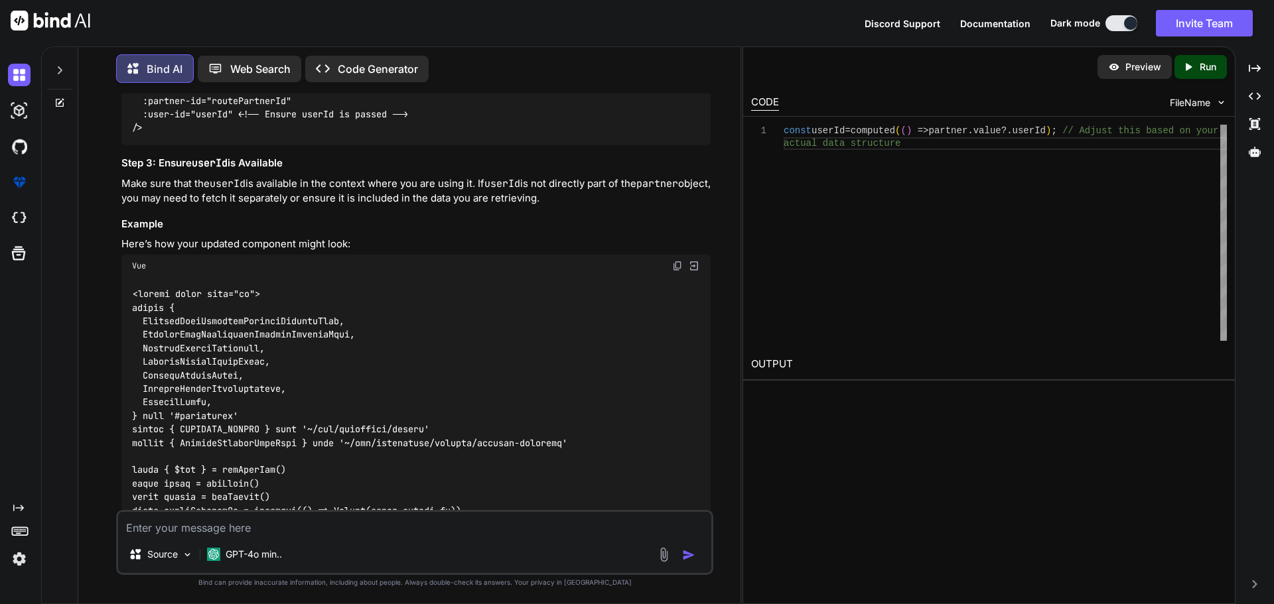
scroll to position [12444, 0]
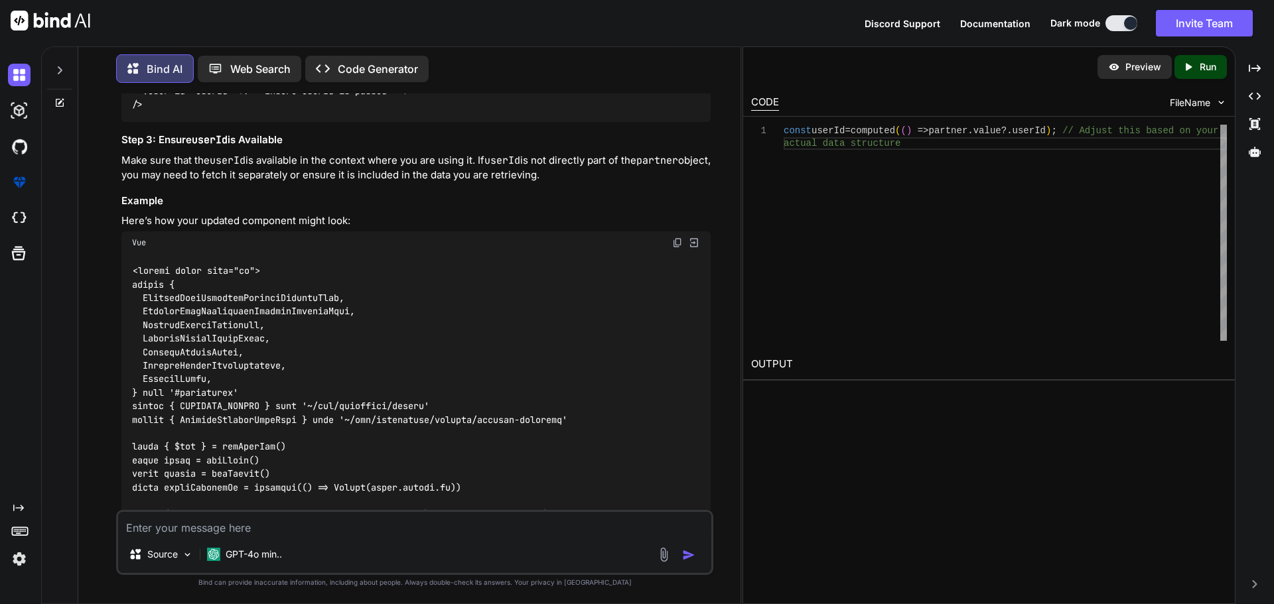
click at [307, 111] on code "<PartnerSharedNotificationsCommentDialog v-if="isCommentDialogVisible" v-model:…" at bounding box center [270, 71] width 276 height 82
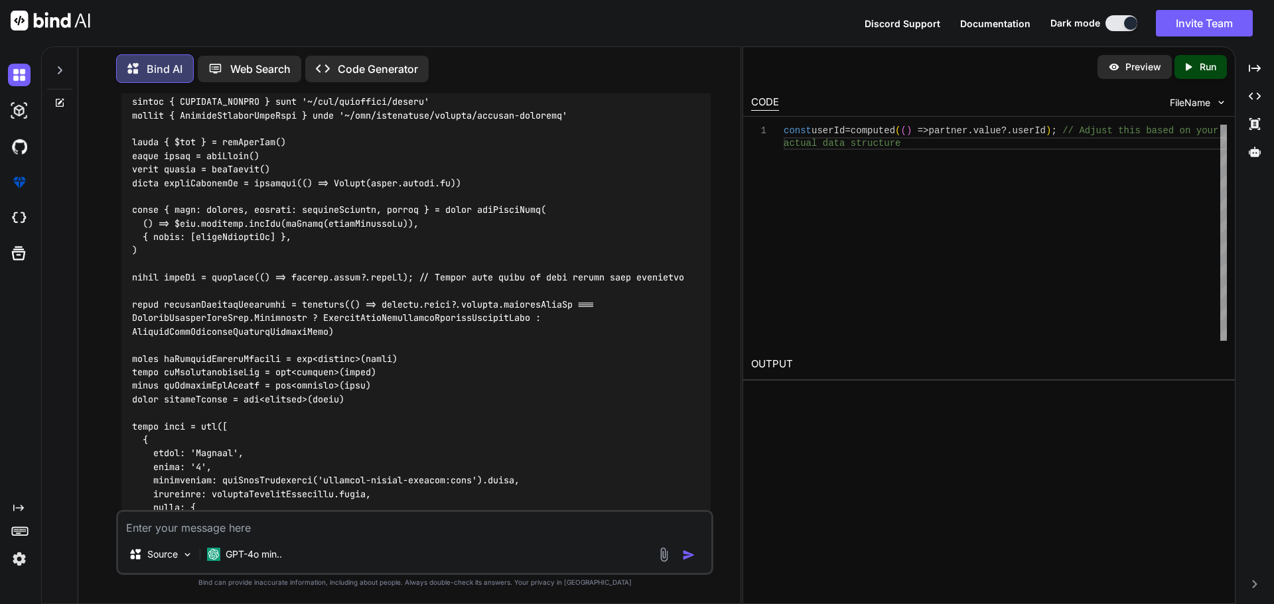
scroll to position [12776, 0]
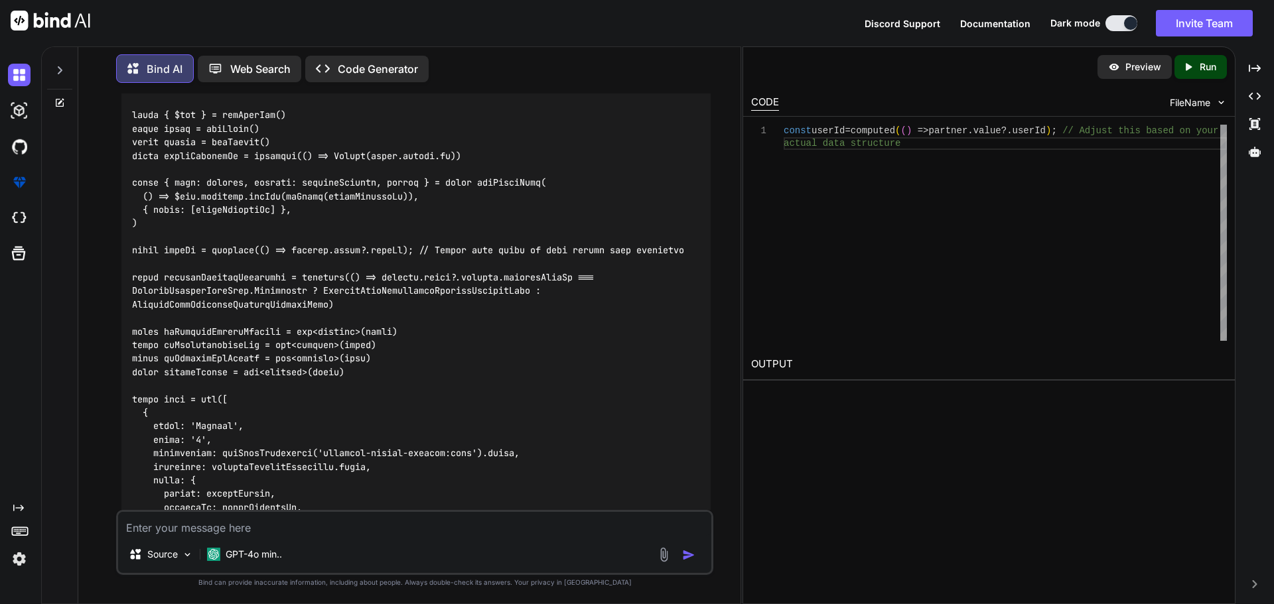
drag, startPoint x: 209, startPoint y: 363, endPoint x: 135, endPoint y: 365, distance: 74.3
copy code "PartnerUsers"
click at [278, 519] on textarea at bounding box center [414, 524] width 593 height 24
paste textarea "<script setup lang="ts"> import { useElementVisibility } from '@vueuse/core' im…"
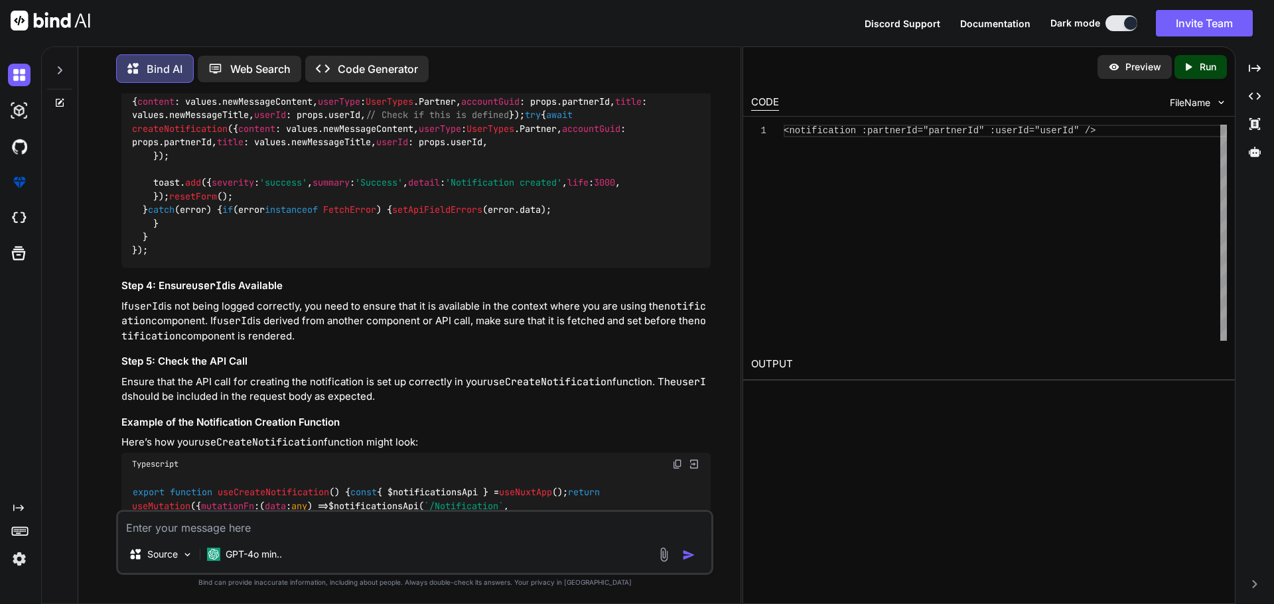
scroll to position [16484, 0]
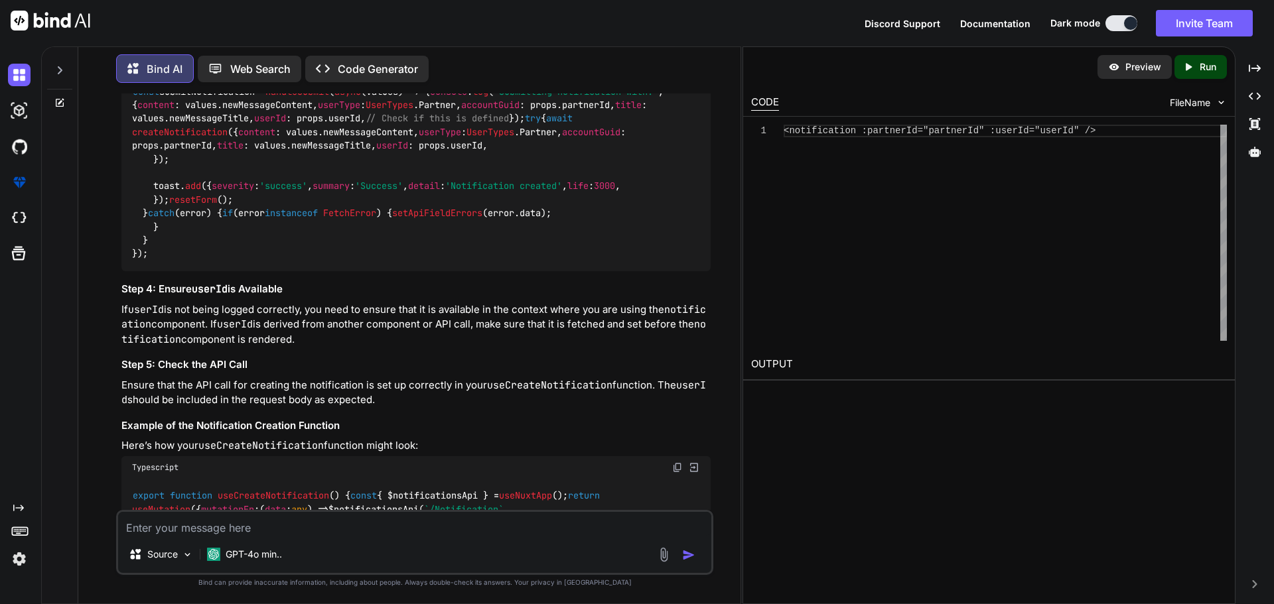
drag, startPoint x: 505, startPoint y: 271, endPoint x: 125, endPoint y: 266, distance: 379.4
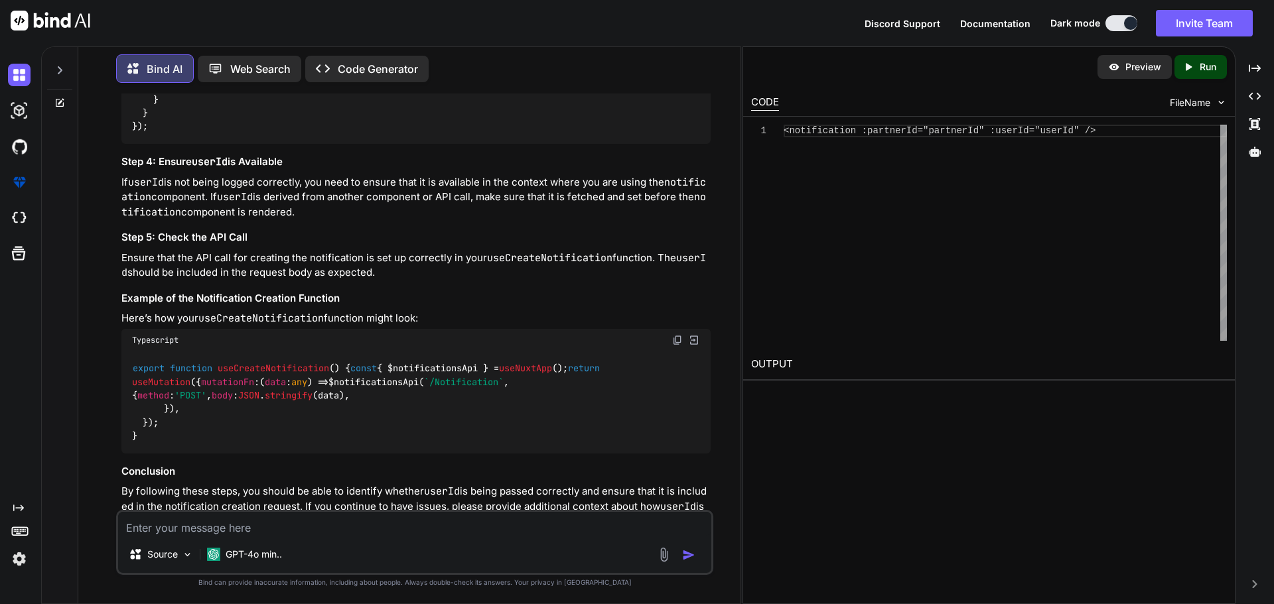
scroll to position [16617, 0]
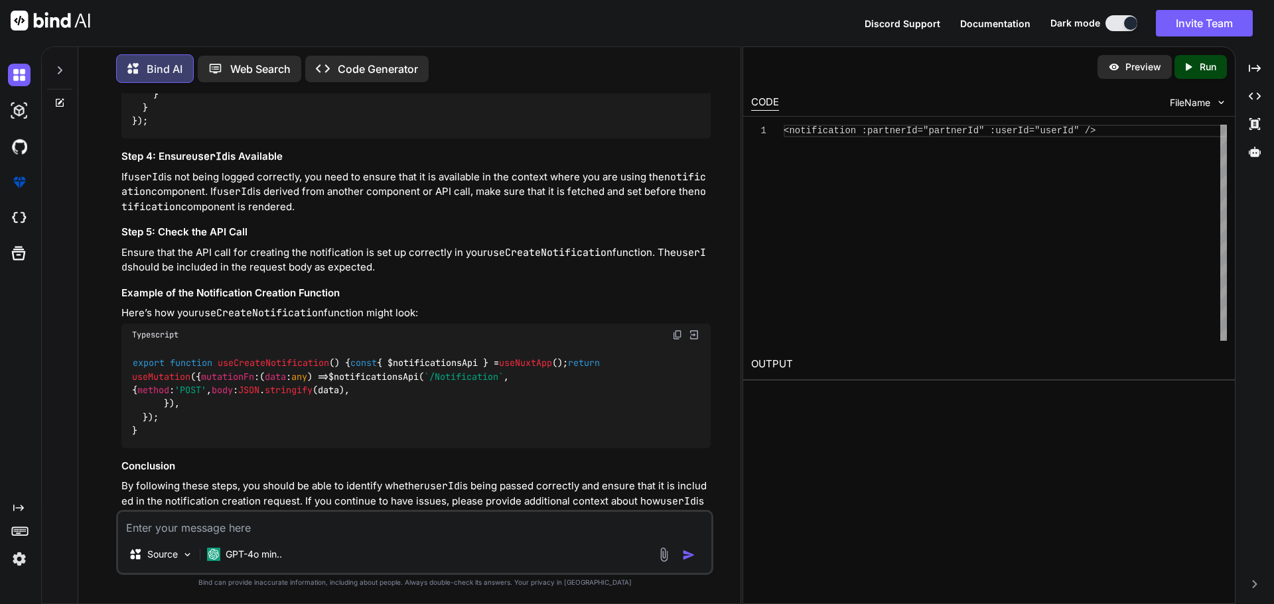
drag, startPoint x: 270, startPoint y: 324, endPoint x: 123, endPoint y: 326, distance: 147.3
click at [124, 139] on div "const submitNotification = handleSubmit ( async (values) => { console . log ( '…" at bounding box center [415, 40] width 589 height 197
click at [208, 128] on code "const submitNotification = handleSubmit ( async (values) => { console . log ( '…" at bounding box center [400, 40] width 537 height 176
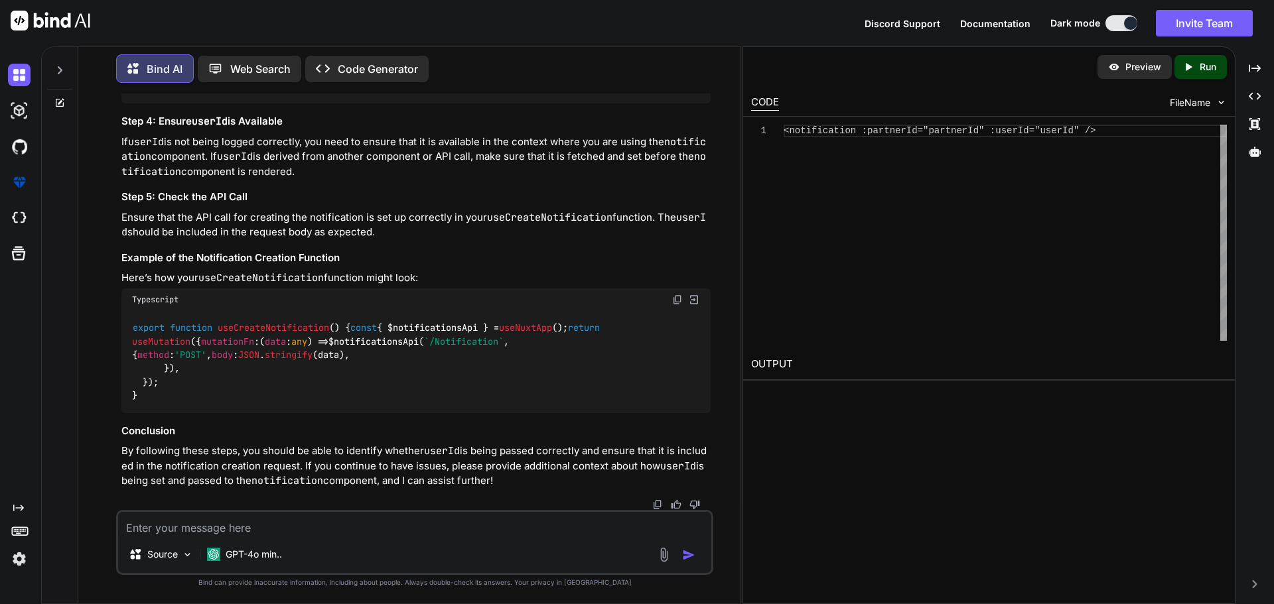
scroll to position [16668, 0]
drag, startPoint x: 157, startPoint y: 387, endPoint x: 129, endPoint y: 194, distance: 195.1
click at [129, 103] on div "const submitNotification = handleSubmit ( async (values) => { console . log ( '…" at bounding box center [415, 4] width 589 height 197
click at [298, 334] on span "useCreateNotification" at bounding box center [273, 328] width 111 height 12
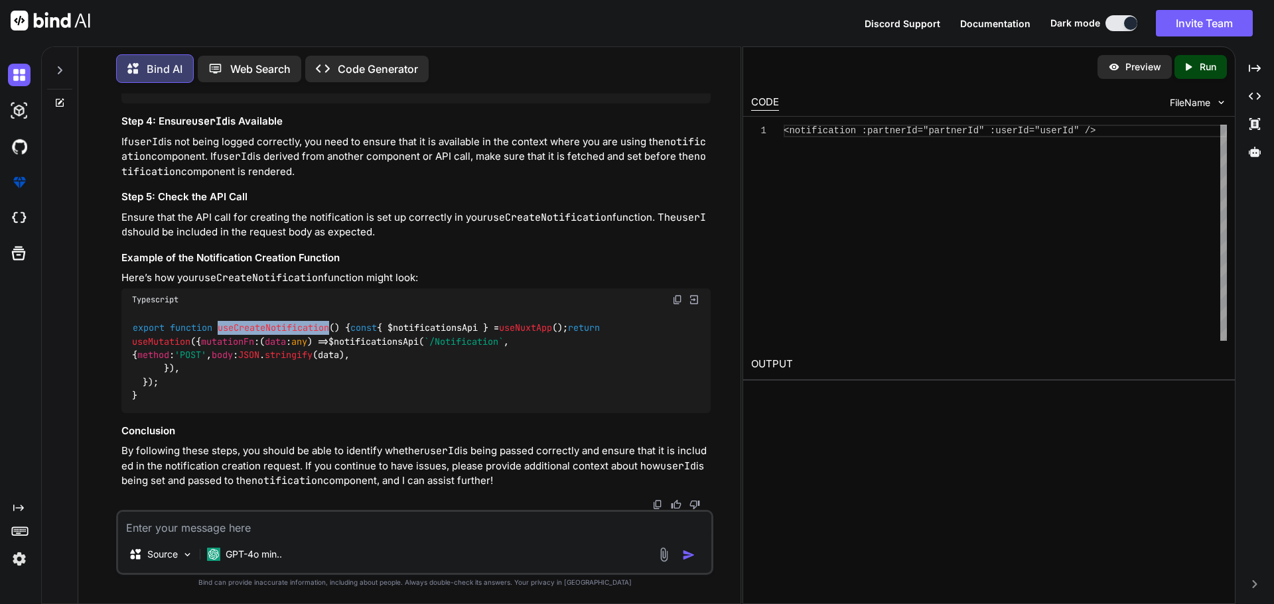
click at [298, 334] on span "useCreateNotification" at bounding box center [273, 328] width 111 height 12
